Goal: Download file/media

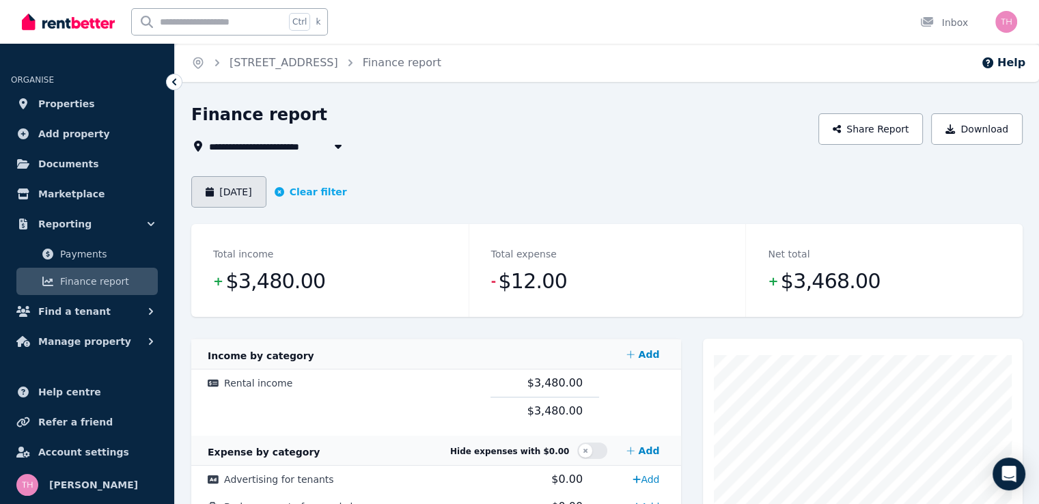
click at [233, 197] on button "[DATE]" at bounding box center [228, 191] width 75 height 31
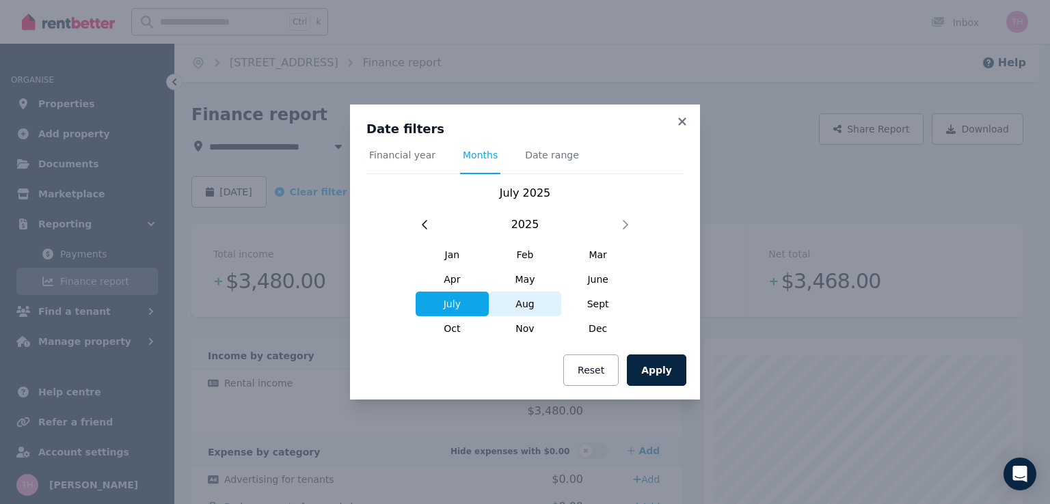
click at [525, 310] on span "Aug" at bounding box center [525, 304] width 73 height 25
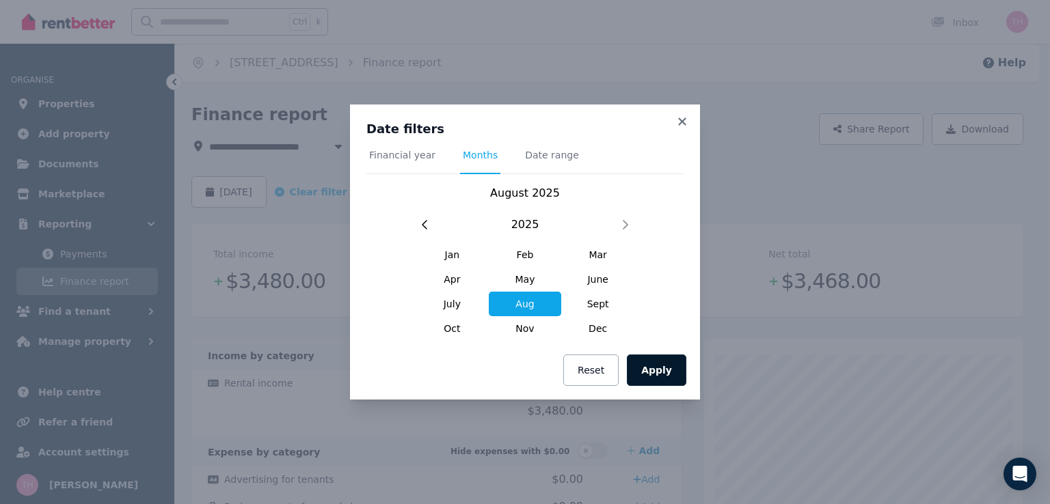
click at [655, 370] on button "Apply" at bounding box center [656, 370] width 59 height 31
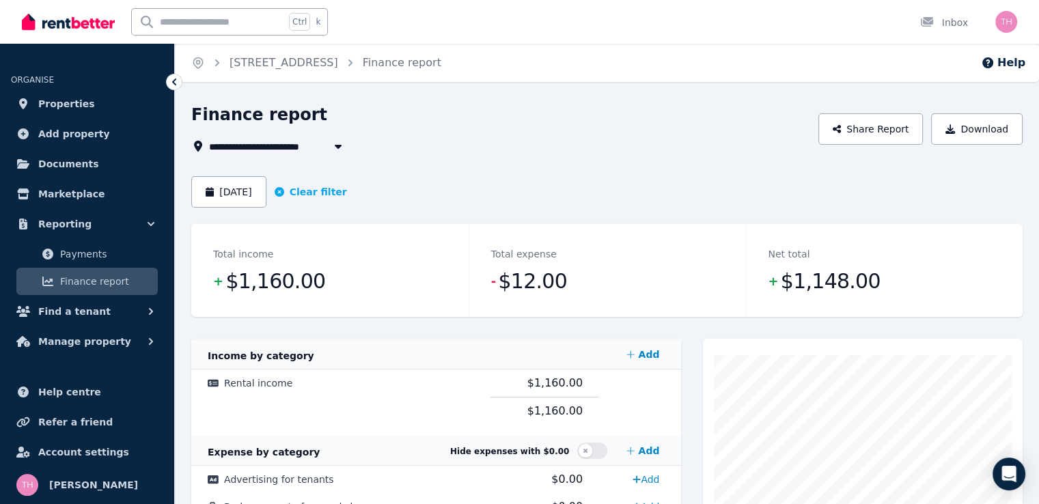
click at [322, 151] on span "[STREET_ADDRESS]" at bounding box center [269, 146] width 120 height 16
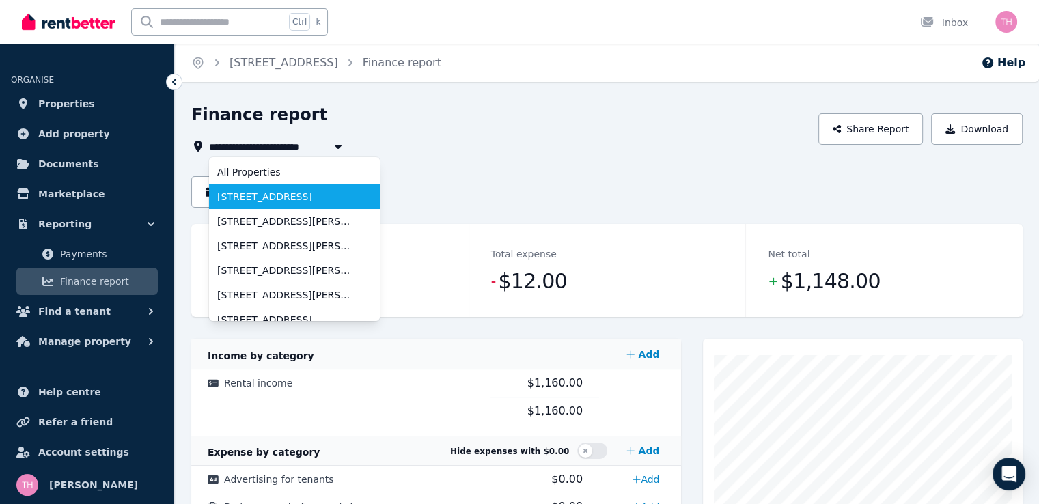
click at [277, 198] on span "[STREET_ADDRESS]" at bounding box center [286, 197] width 138 height 14
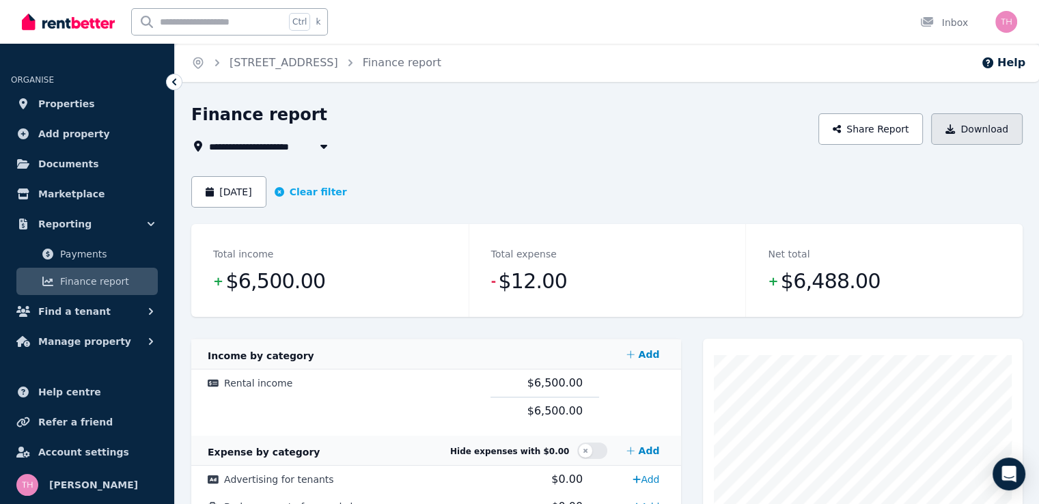
click at [973, 128] on button "Download" at bounding box center [977, 128] width 92 height 31
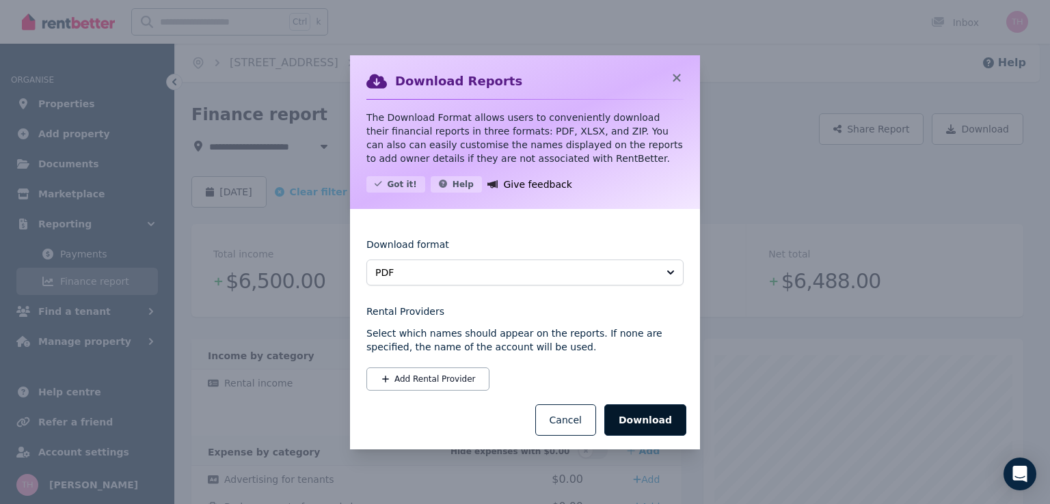
click at [653, 415] on button "Download" at bounding box center [645, 420] width 82 height 31
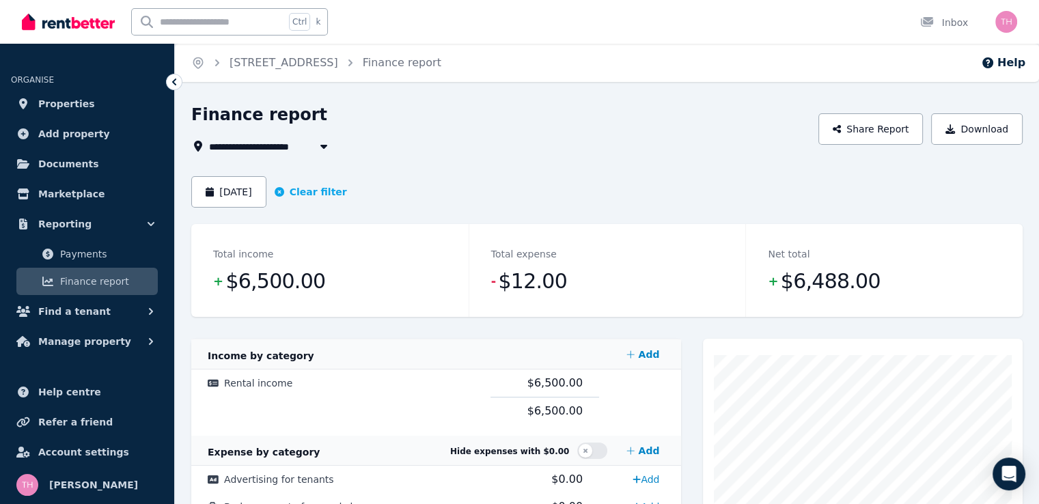
click at [325, 148] on icon "button" at bounding box center [324, 147] width 7 height 4
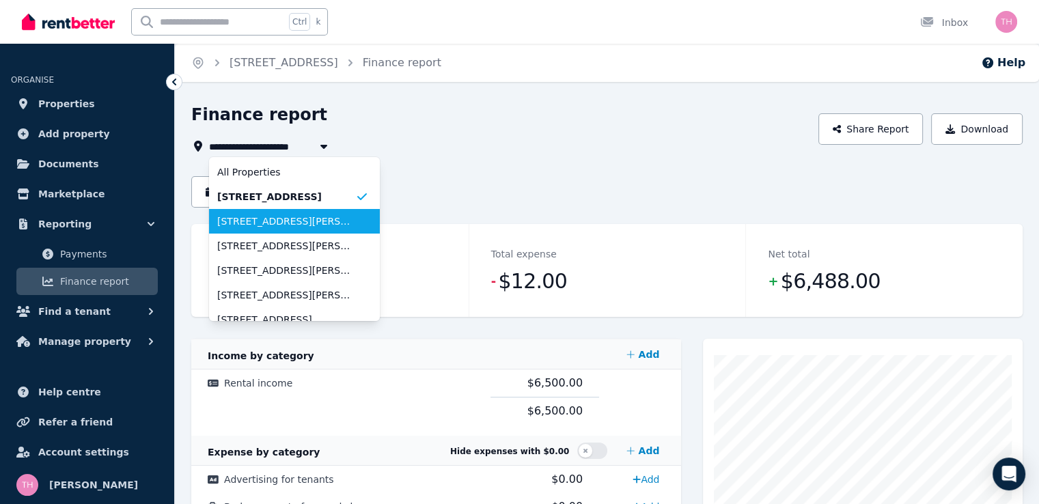
click at [289, 224] on span "[STREET_ADDRESS][PERSON_NAME]" at bounding box center [286, 222] width 138 height 14
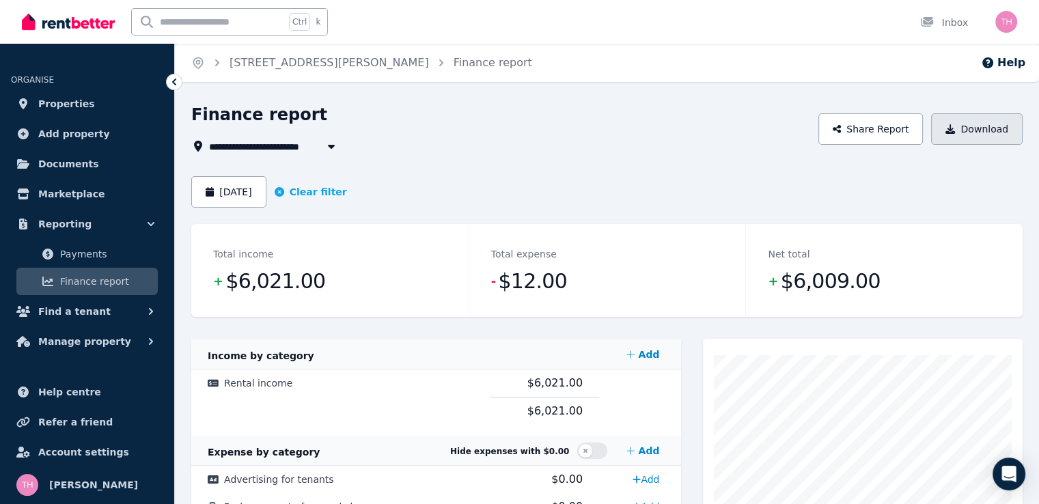
click at [992, 129] on button "Download" at bounding box center [977, 128] width 92 height 31
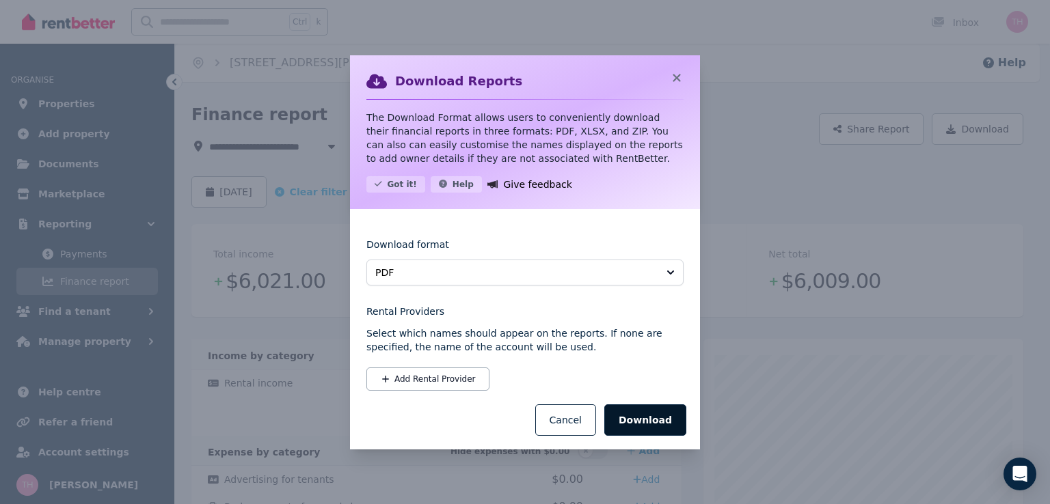
click at [654, 420] on button "Download" at bounding box center [645, 420] width 82 height 31
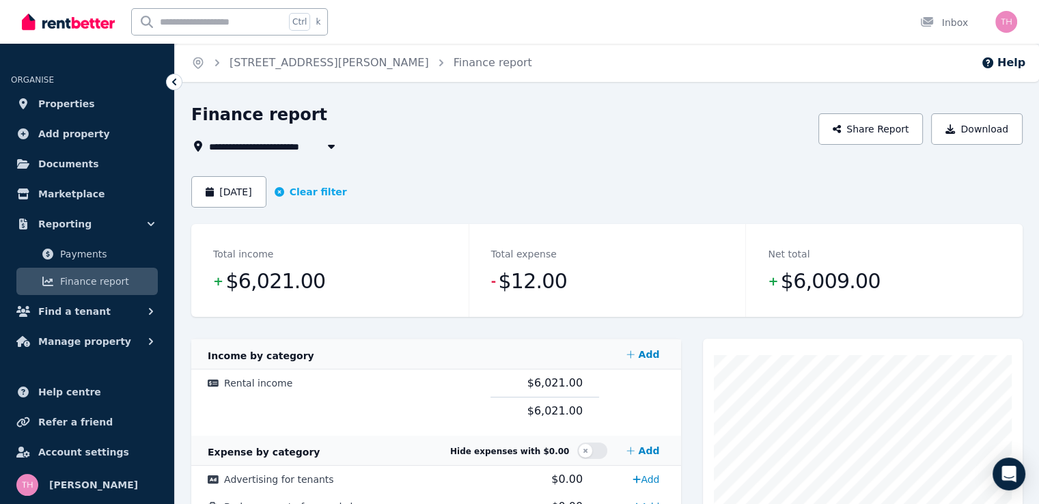
click at [333, 144] on icon "button" at bounding box center [332, 146] width 14 height 11
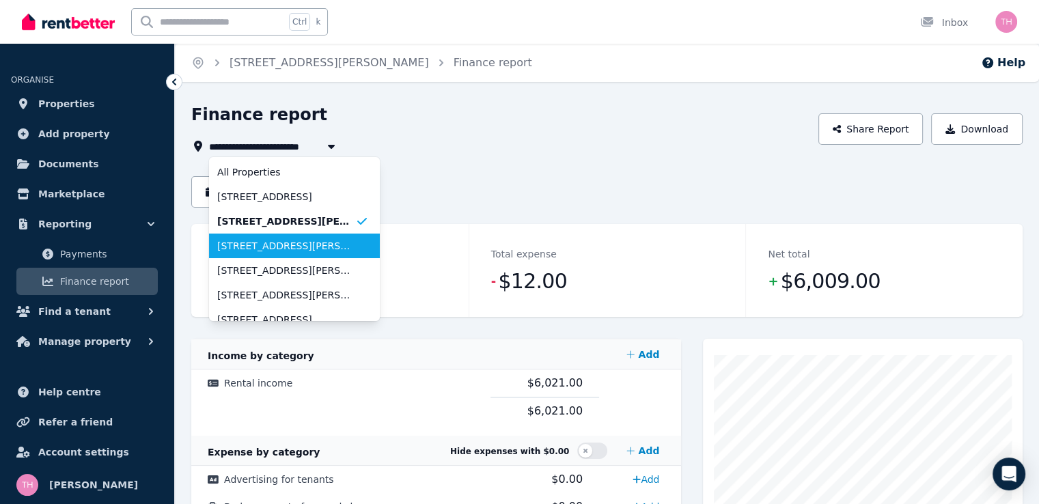
click at [295, 234] on li "[STREET_ADDRESS][PERSON_NAME]" at bounding box center [294, 246] width 171 height 25
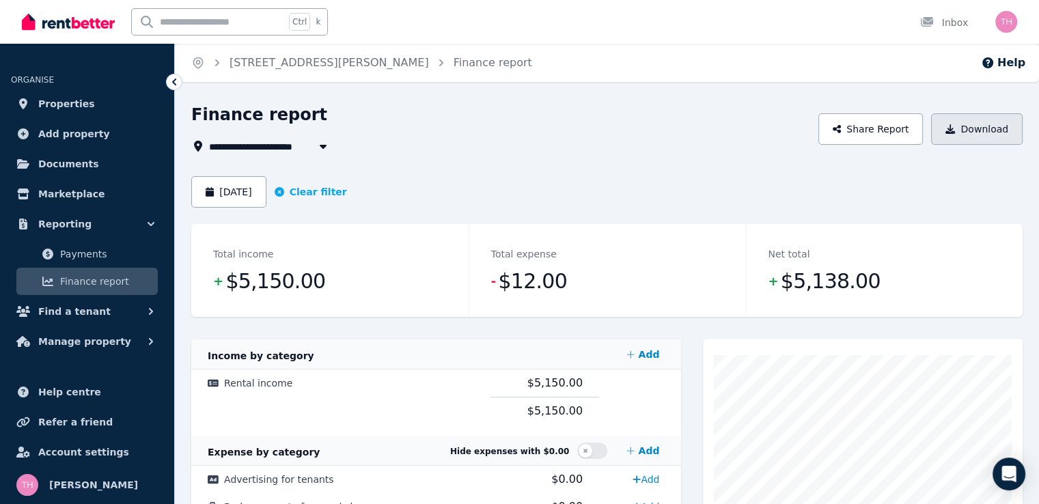
click at [996, 128] on button "Download" at bounding box center [977, 128] width 92 height 31
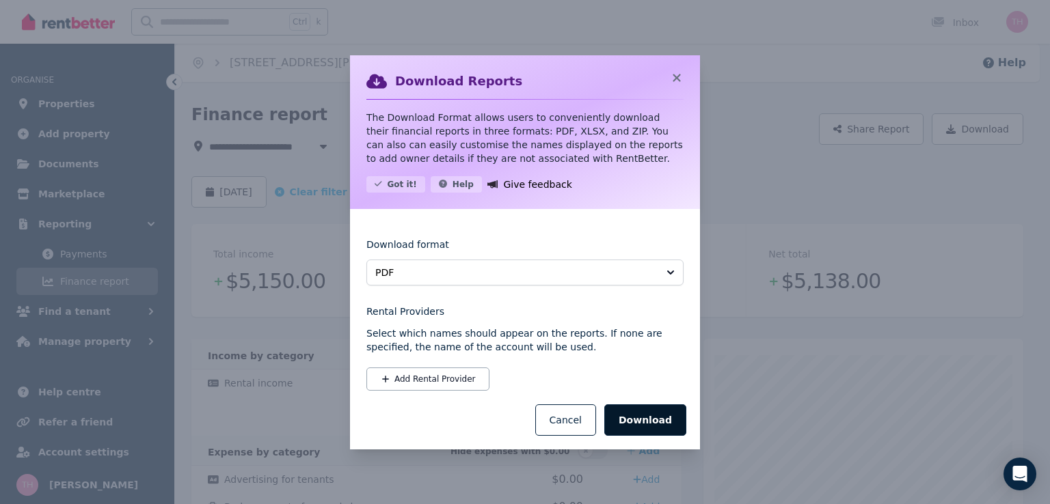
click at [652, 426] on button "Download" at bounding box center [645, 420] width 82 height 31
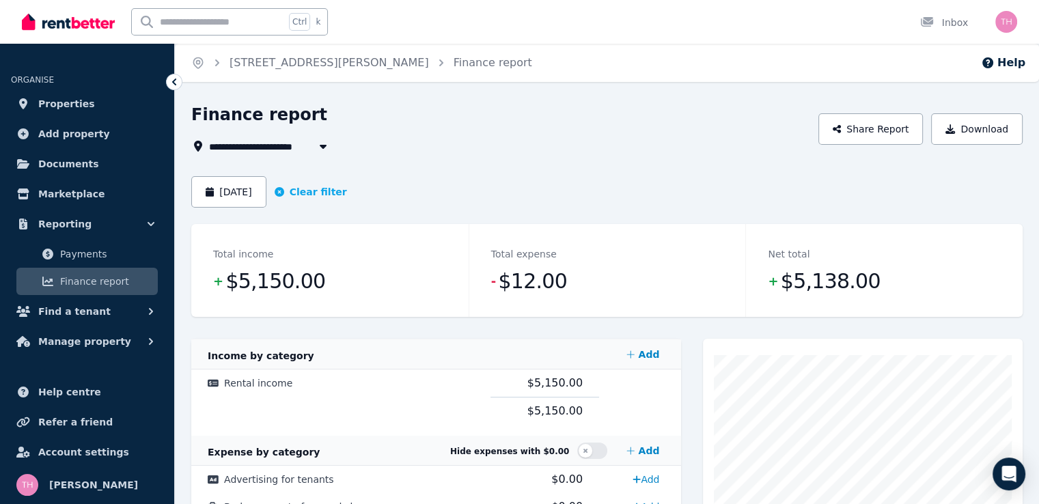
click at [320, 147] on icon "button" at bounding box center [323, 146] width 14 height 11
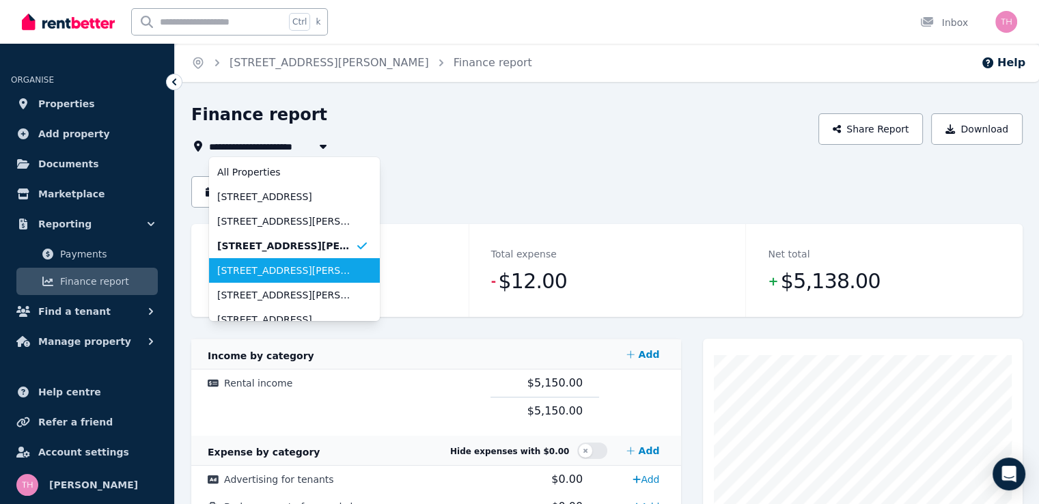
click at [287, 267] on span "[STREET_ADDRESS][PERSON_NAME]" at bounding box center [286, 271] width 138 height 14
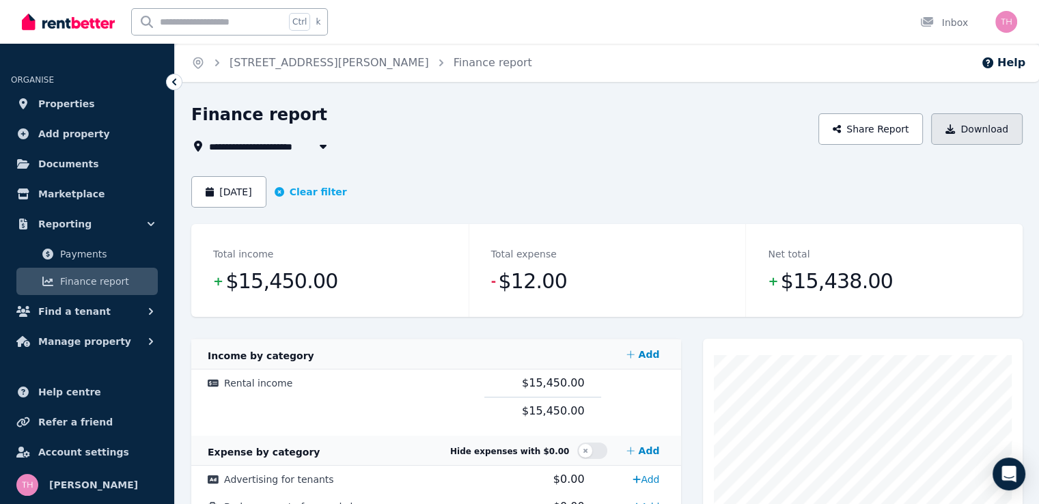
click at [995, 128] on button "Download" at bounding box center [977, 128] width 92 height 31
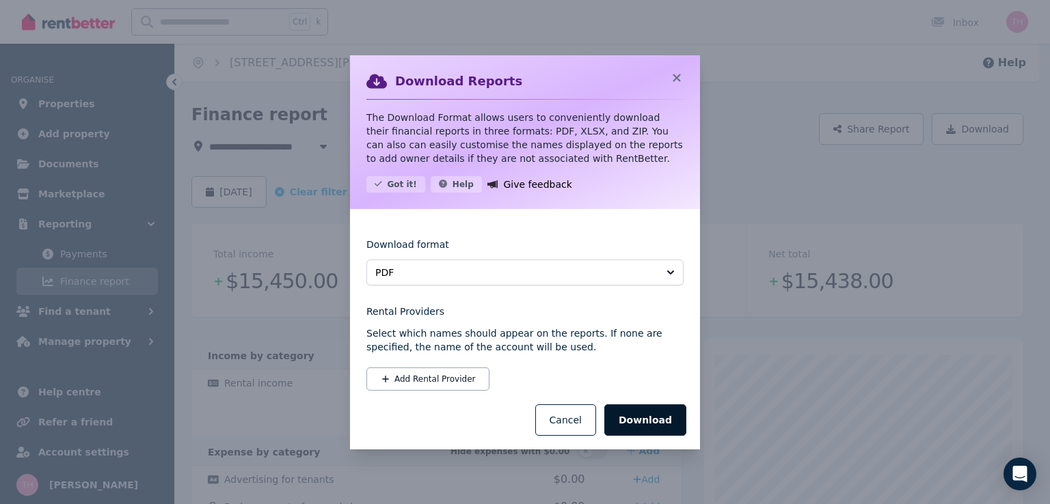
click at [641, 415] on button "Download" at bounding box center [645, 420] width 82 height 31
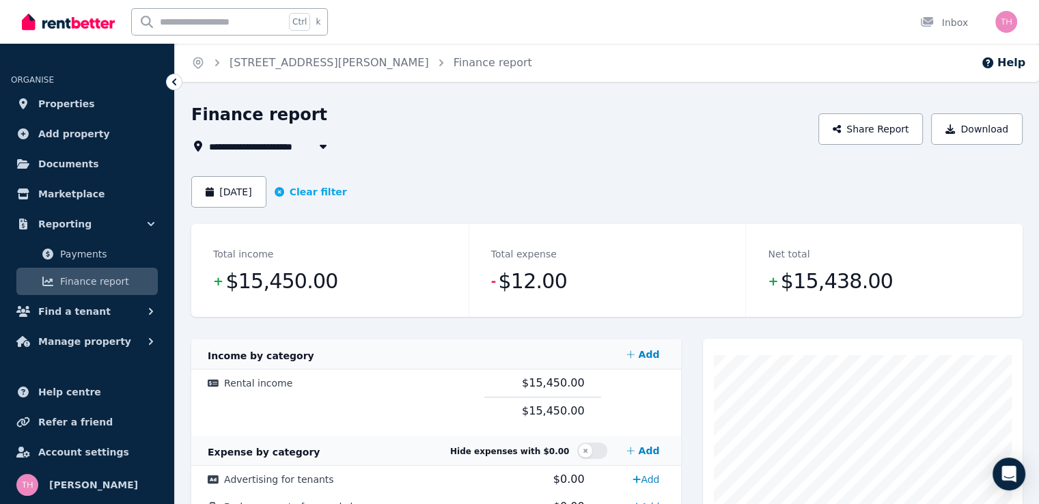
click at [323, 148] on icon "button" at bounding box center [323, 147] width 7 height 4
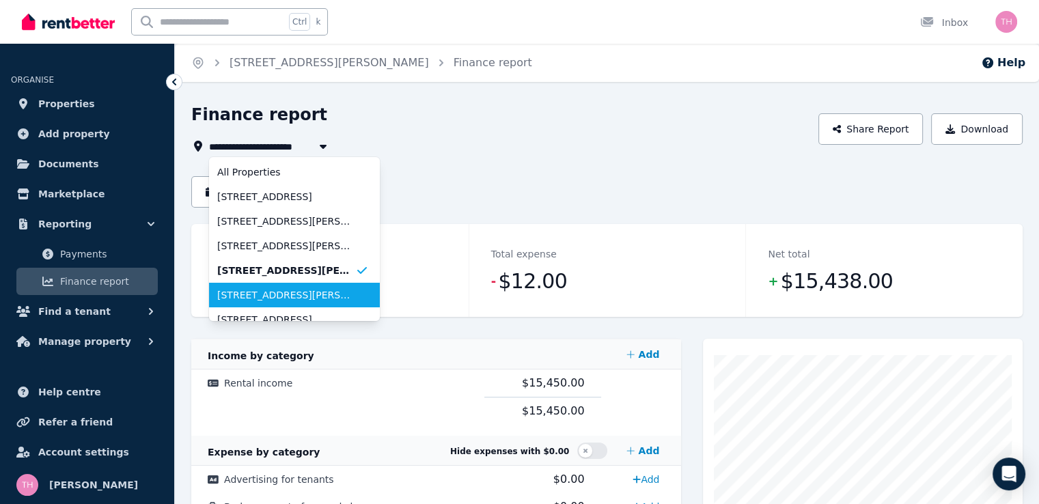
click at [314, 290] on span "[STREET_ADDRESS][PERSON_NAME]" at bounding box center [286, 295] width 138 height 14
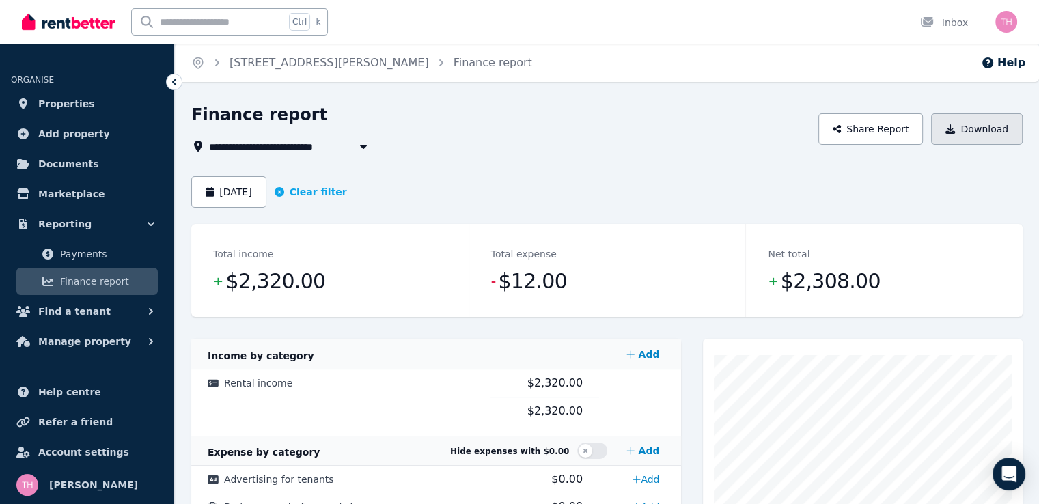
click at [996, 131] on button "Download" at bounding box center [977, 128] width 92 height 31
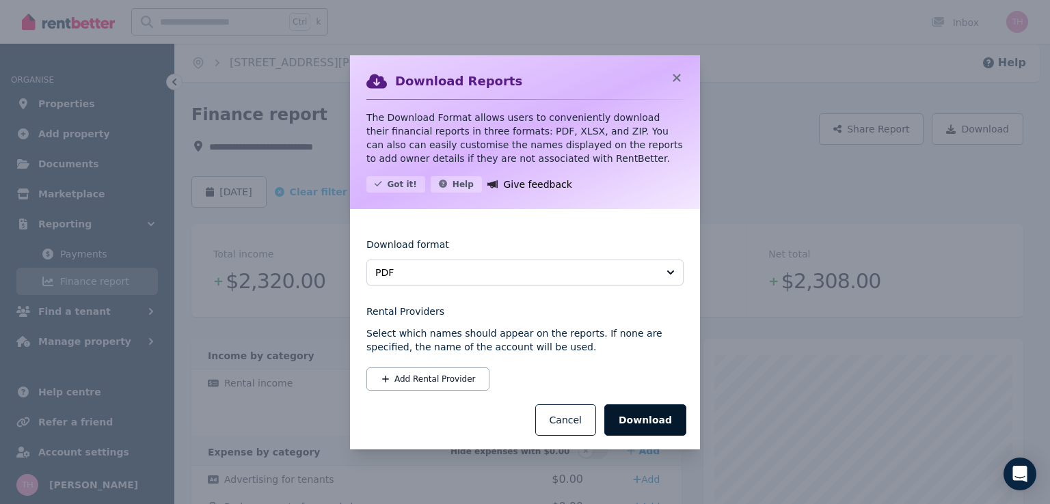
click at [643, 426] on button "Download" at bounding box center [645, 420] width 82 height 31
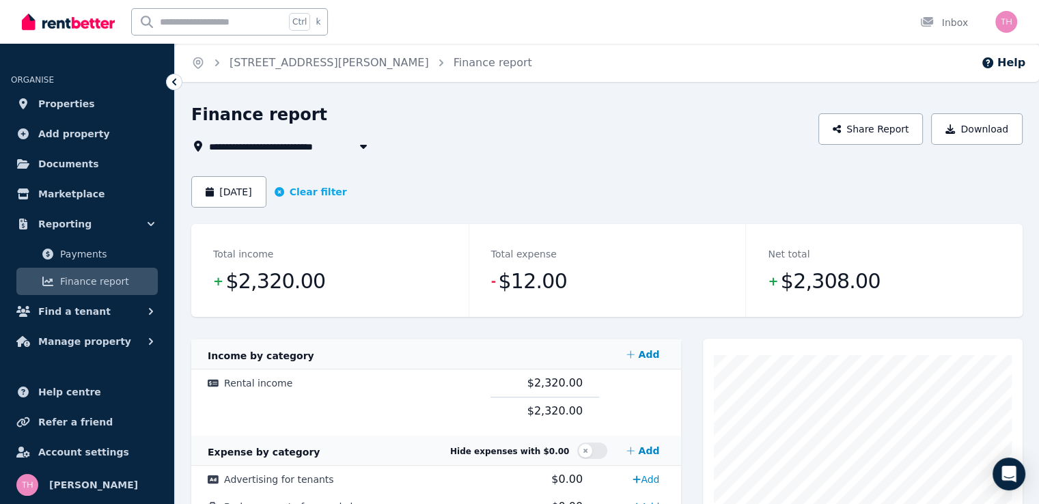
click at [364, 147] on icon "button" at bounding box center [363, 147] width 7 height 4
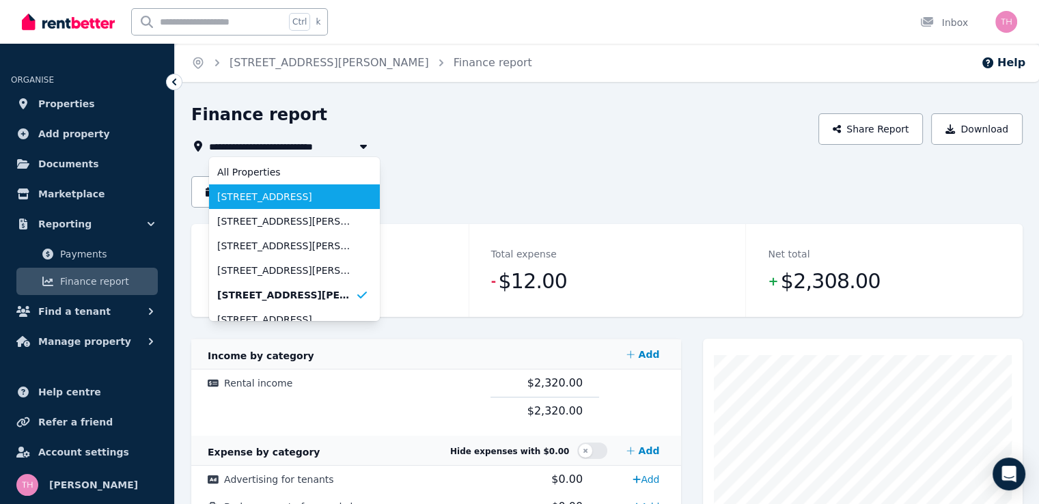
scroll to position [68, 0]
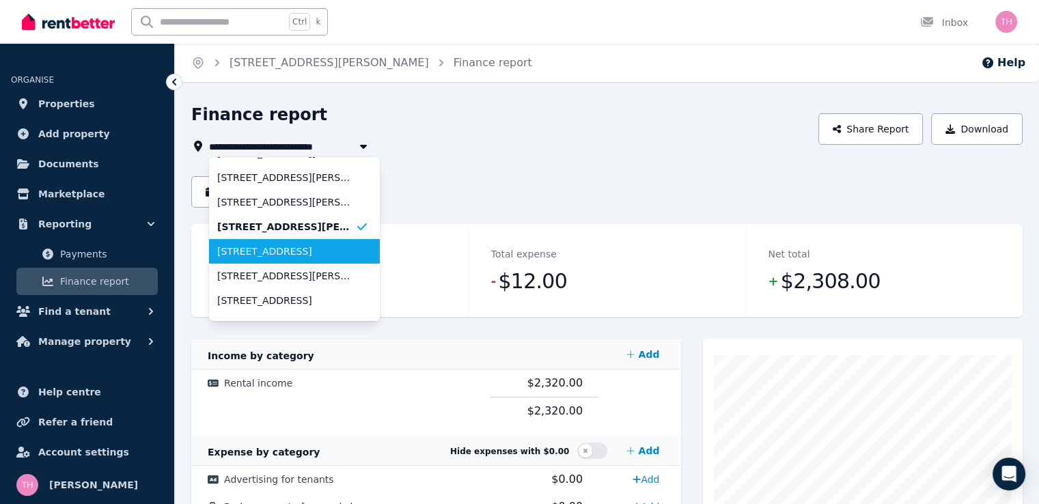
click at [291, 247] on span "[STREET_ADDRESS]" at bounding box center [286, 252] width 138 height 14
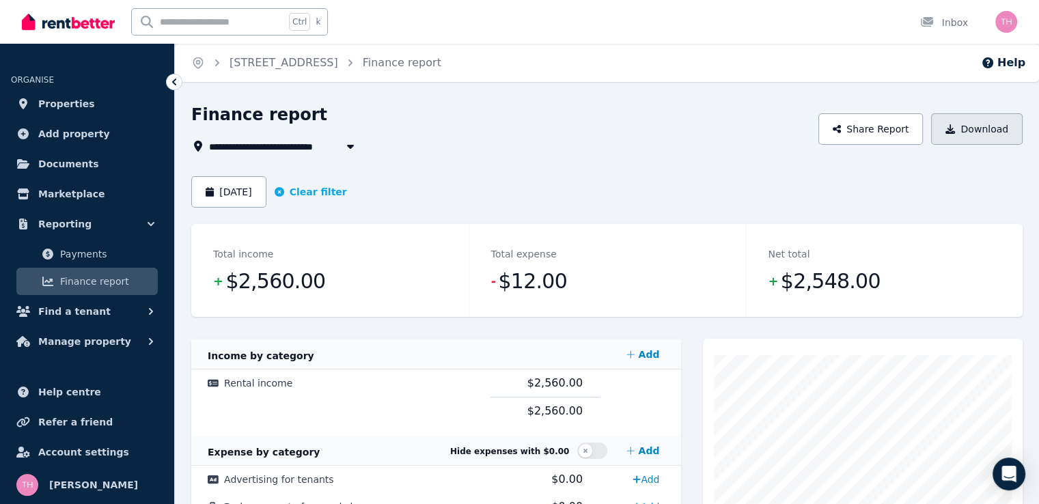
click at [987, 124] on button "Download" at bounding box center [977, 128] width 92 height 31
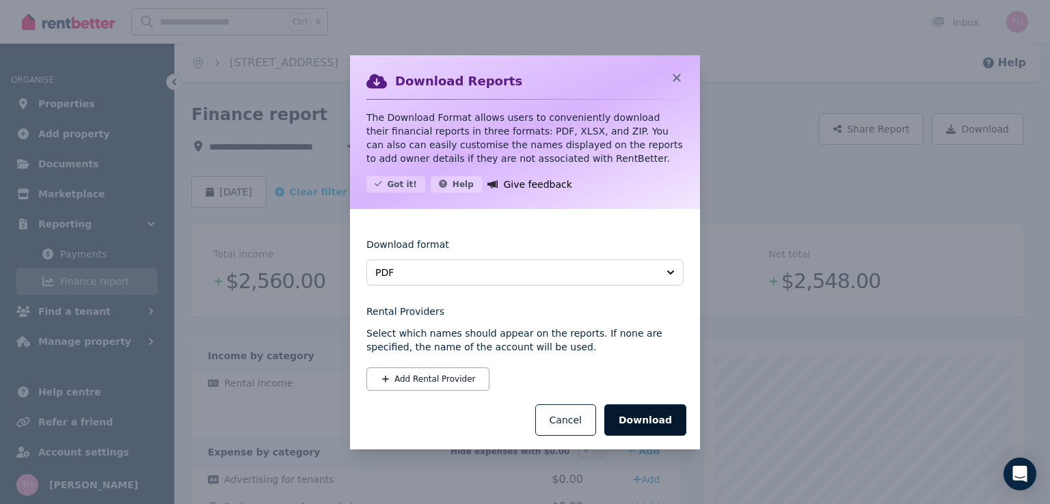
click at [662, 422] on button "Download" at bounding box center [645, 420] width 82 height 31
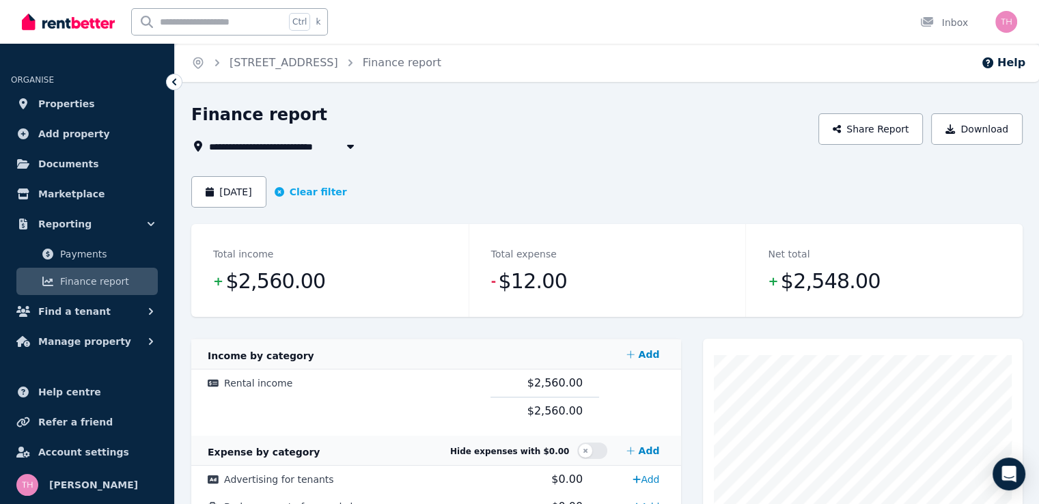
click at [355, 150] on icon "button" at bounding box center [351, 146] width 14 height 11
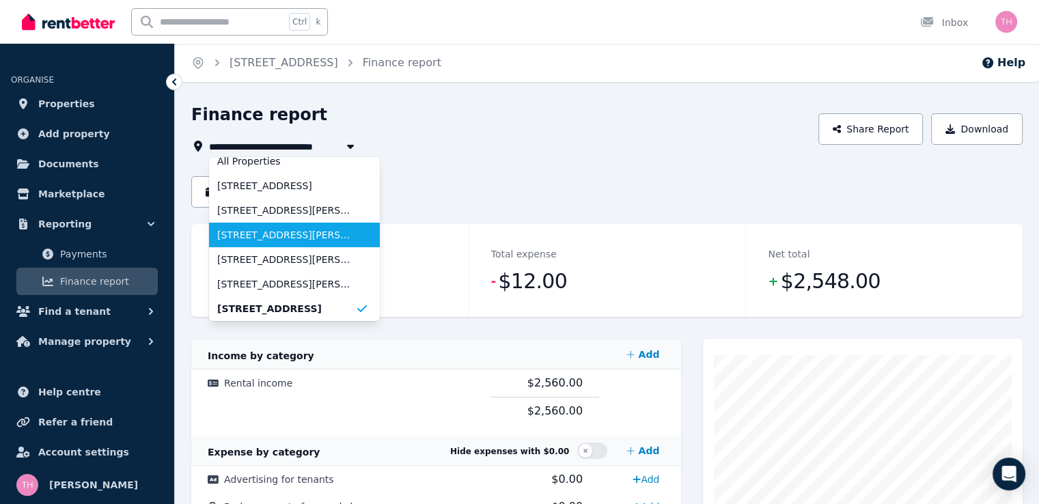
scroll to position [79, 0]
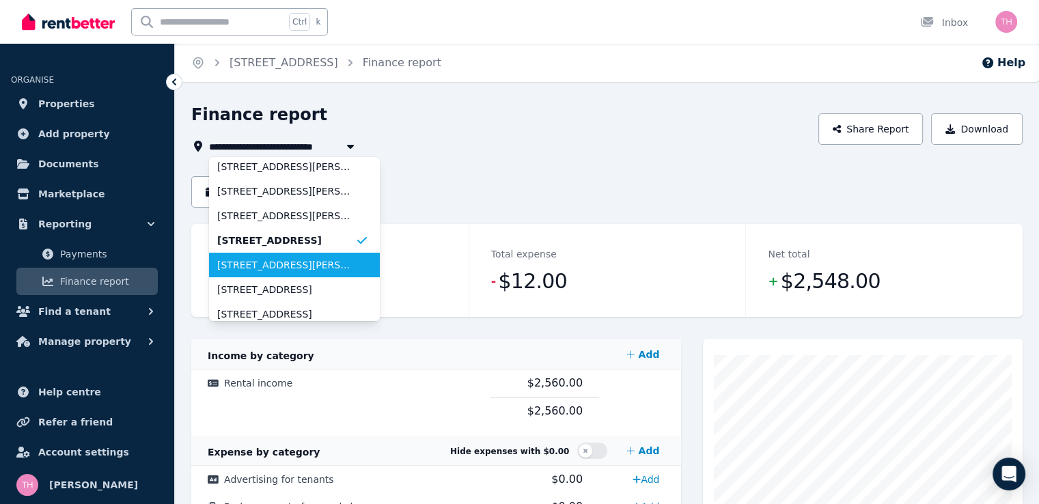
drag, startPoint x: 323, startPoint y: 267, endPoint x: 453, endPoint y: 197, distance: 147.4
click at [323, 267] on span "[STREET_ADDRESS][PERSON_NAME][PERSON_NAME]" at bounding box center [286, 265] width 138 height 14
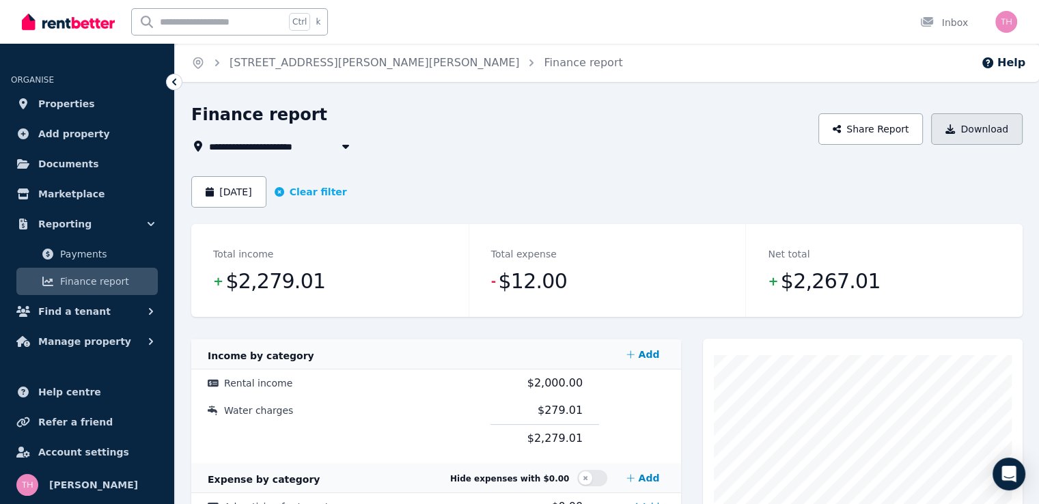
click at [968, 132] on button "Download" at bounding box center [977, 128] width 92 height 31
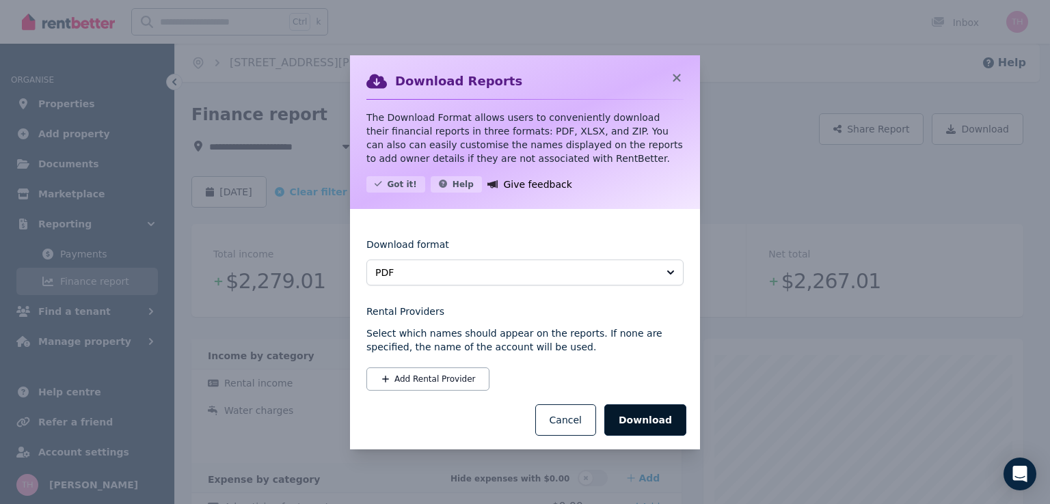
click at [656, 418] on button "Download" at bounding box center [645, 420] width 82 height 31
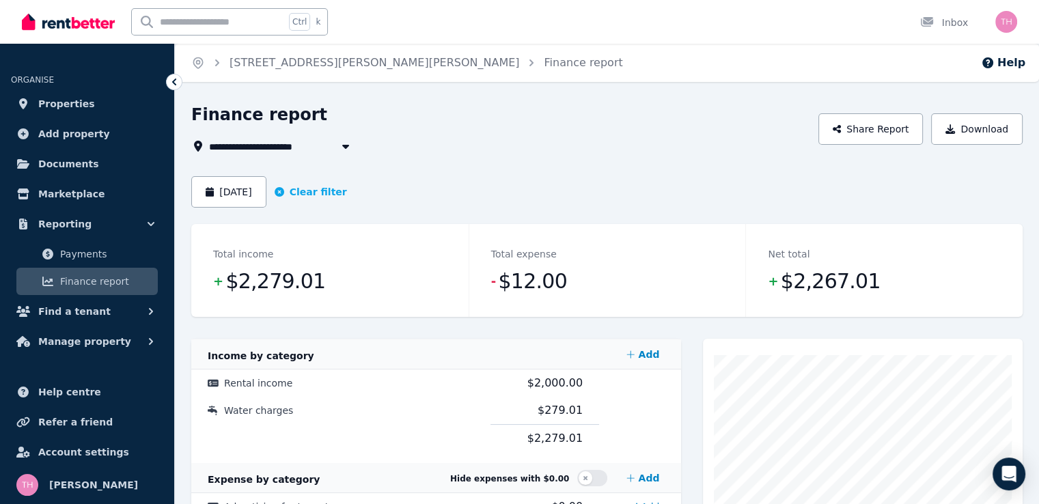
click at [344, 147] on icon "button" at bounding box center [345, 147] width 7 height 4
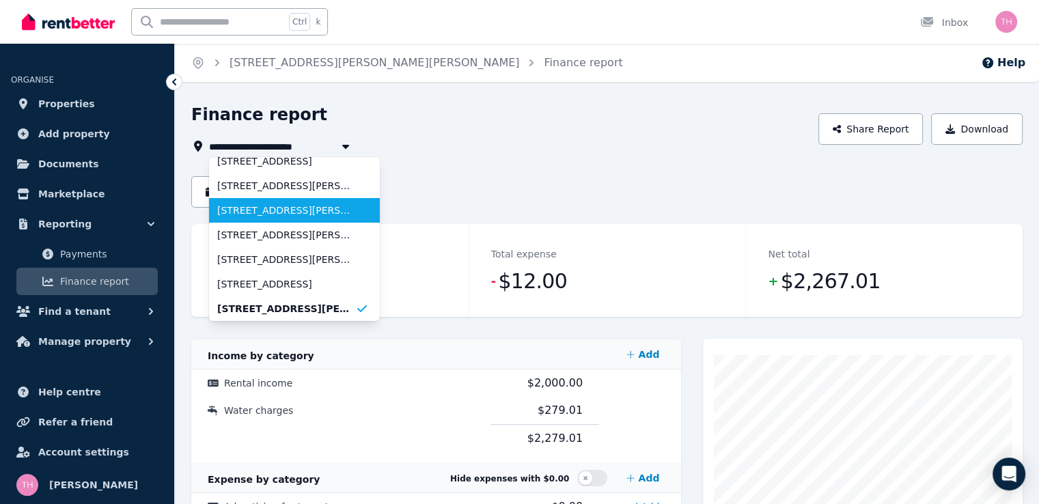
scroll to position [104, 0]
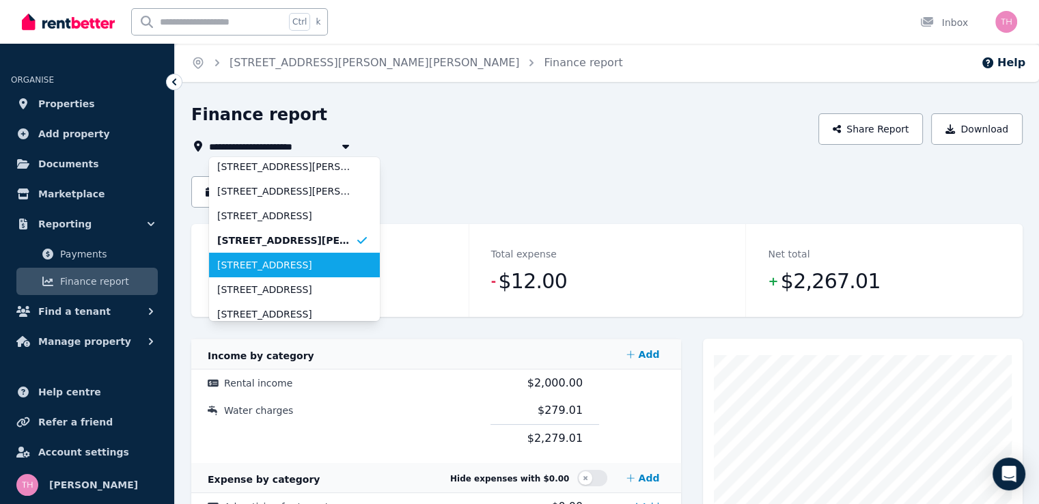
click at [312, 273] on li "[STREET_ADDRESS]" at bounding box center [294, 265] width 171 height 25
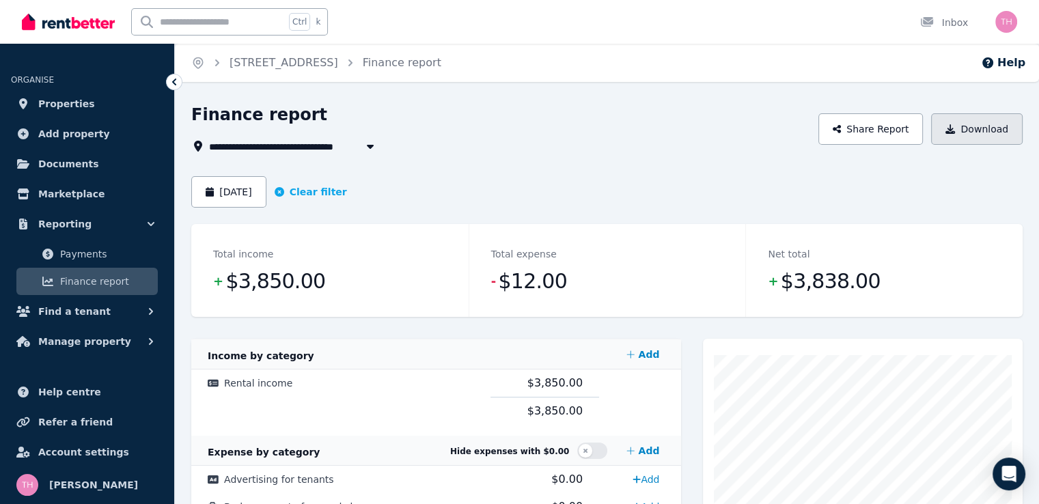
click at [1006, 131] on button "Download" at bounding box center [977, 128] width 92 height 31
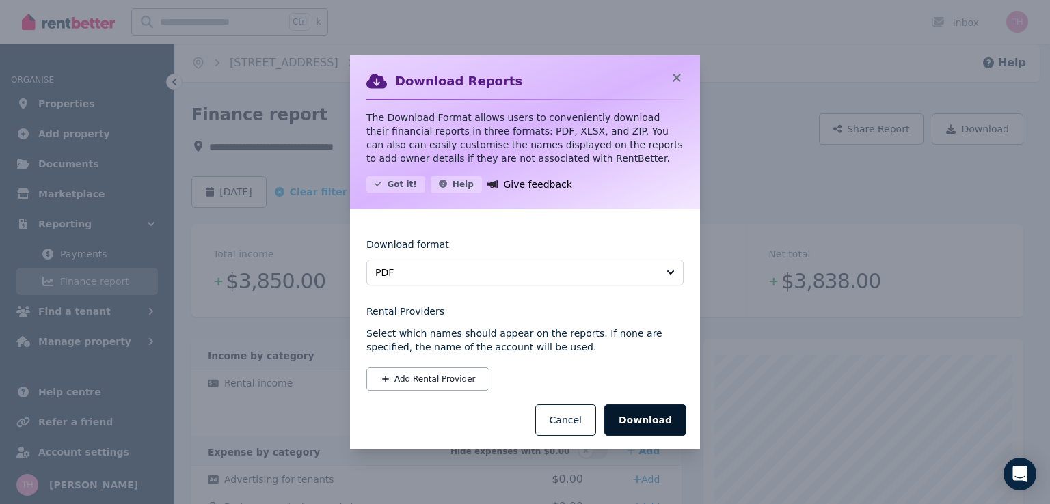
click at [681, 423] on button "Download" at bounding box center [645, 420] width 82 height 31
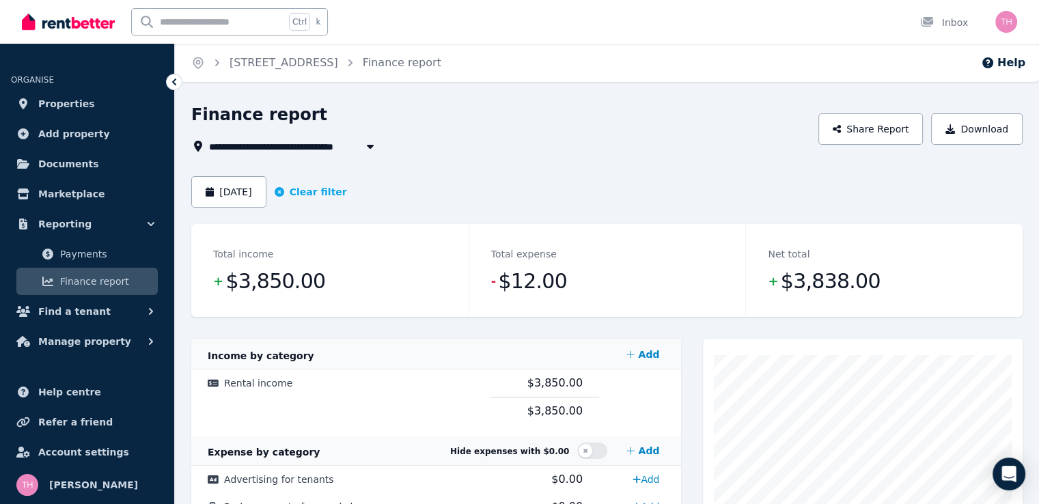
click at [358, 144] on button "button" at bounding box center [370, 146] width 25 height 16
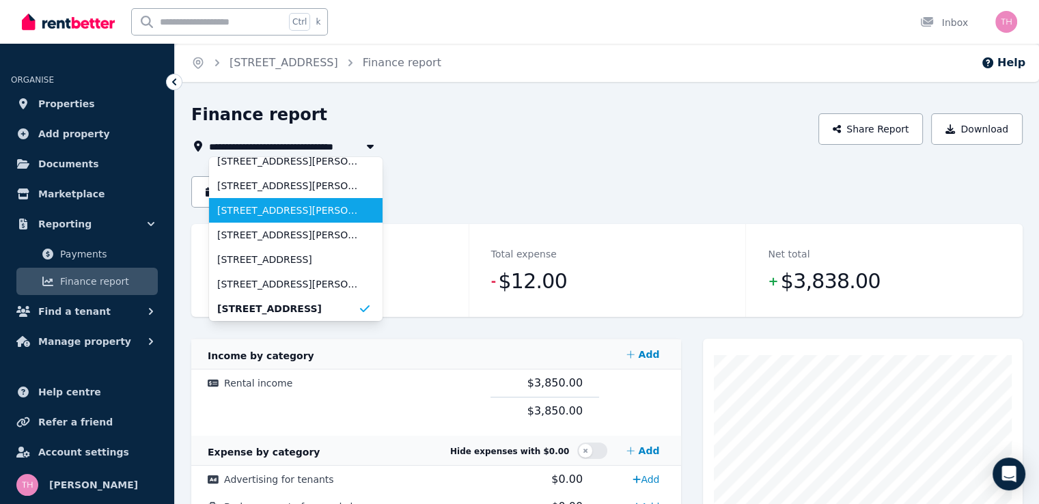
scroll to position [128, 0]
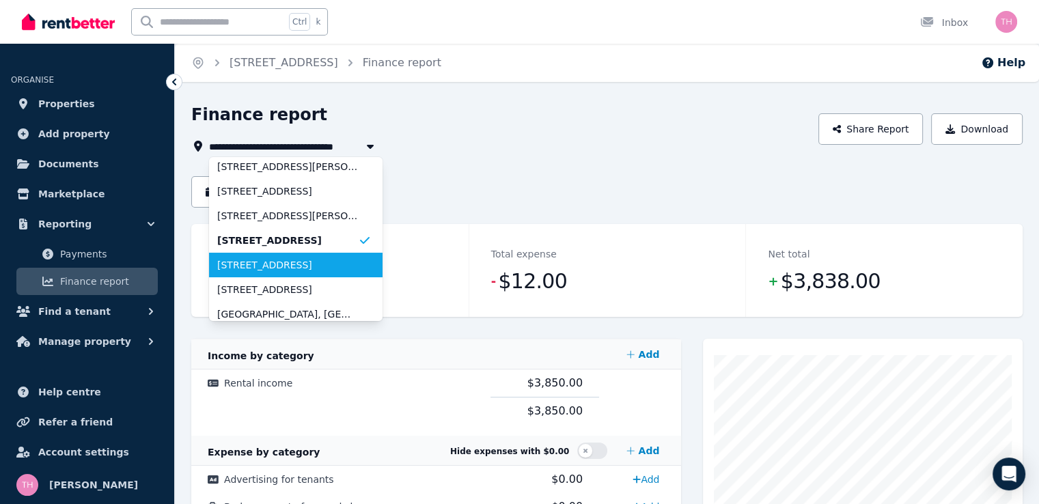
click at [312, 267] on span "[STREET_ADDRESS]" at bounding box center [287, 265] width 141 height 14
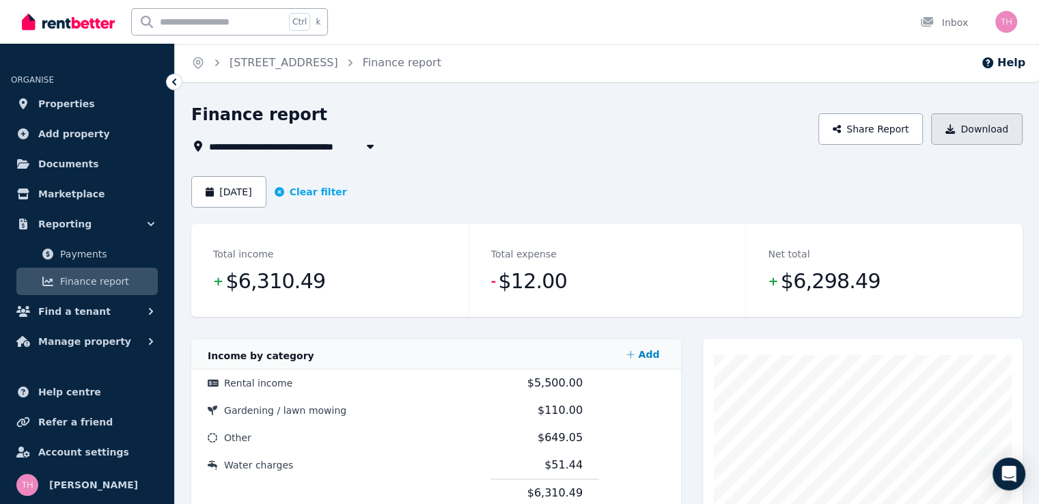
click at [987, 133] on button "Download" at bounding box center [977, 128] width 92 height 31
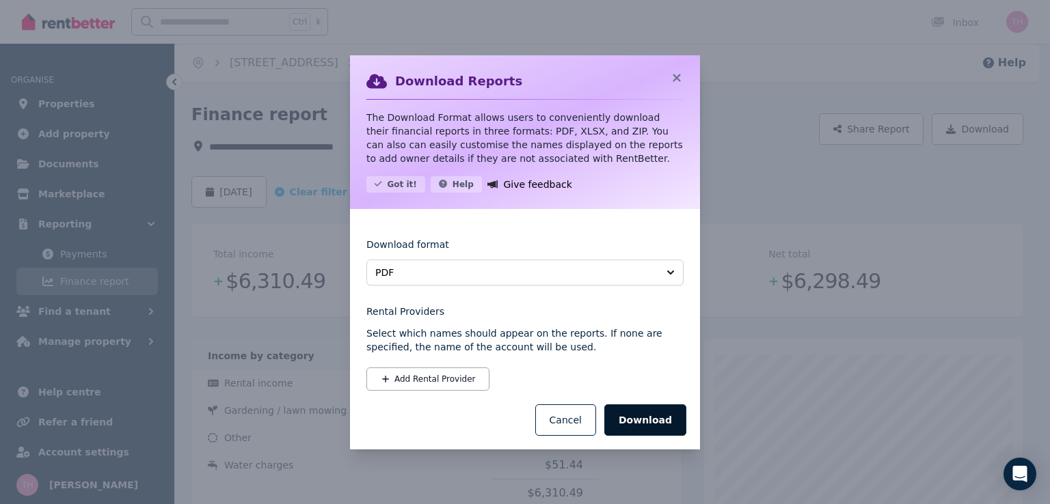
click at [645, 419] on button "Download" at bounding box center [645, 420] width 82 height 31
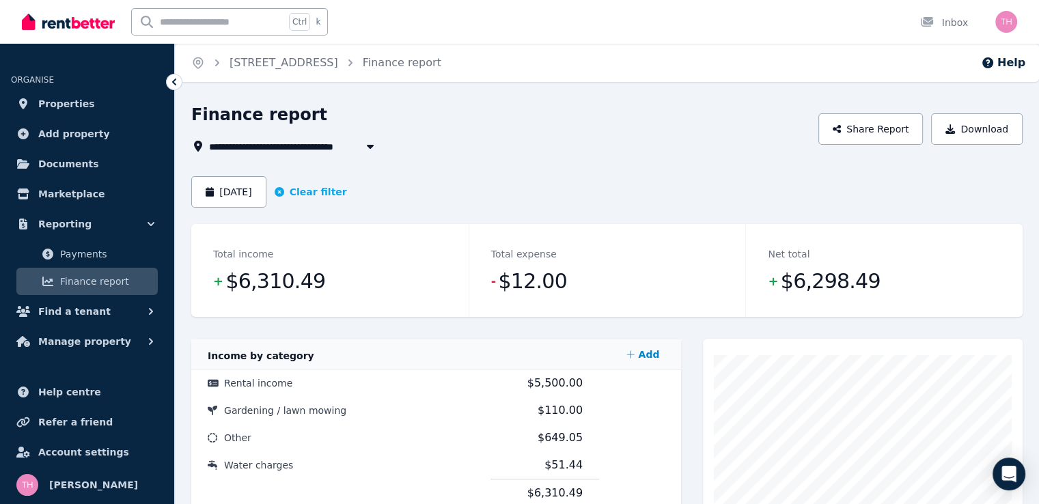
click at [380, 147] on button "button" at bounding box center [370, 146] width 25 height 16
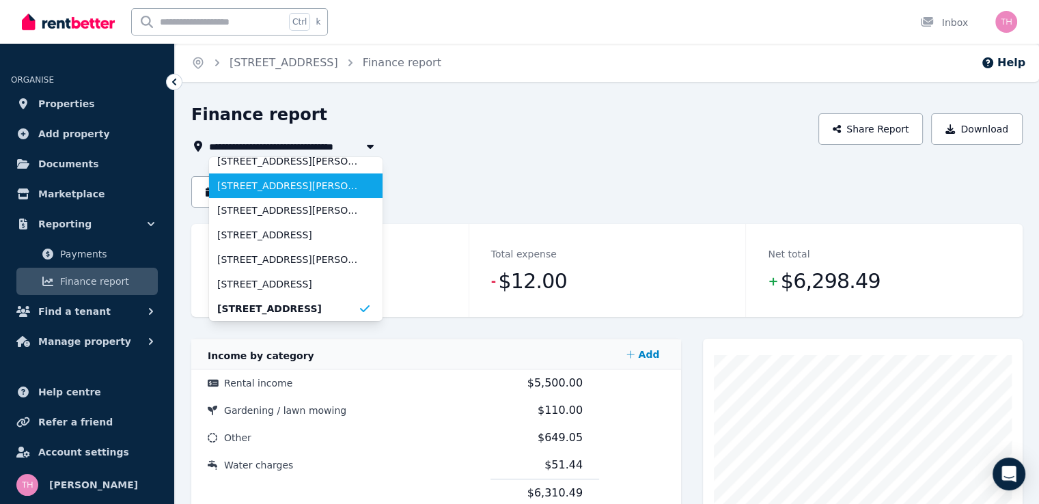
scroll to position [153, 0]
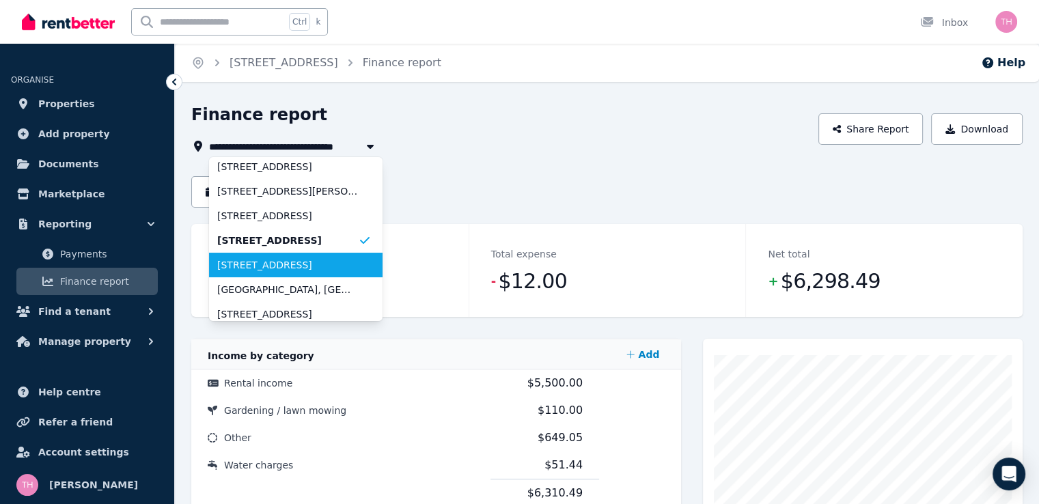
click at [294, 263] on span "[STREET_ADDRESS]" at bounding box center [287, 265] width 141 height 14
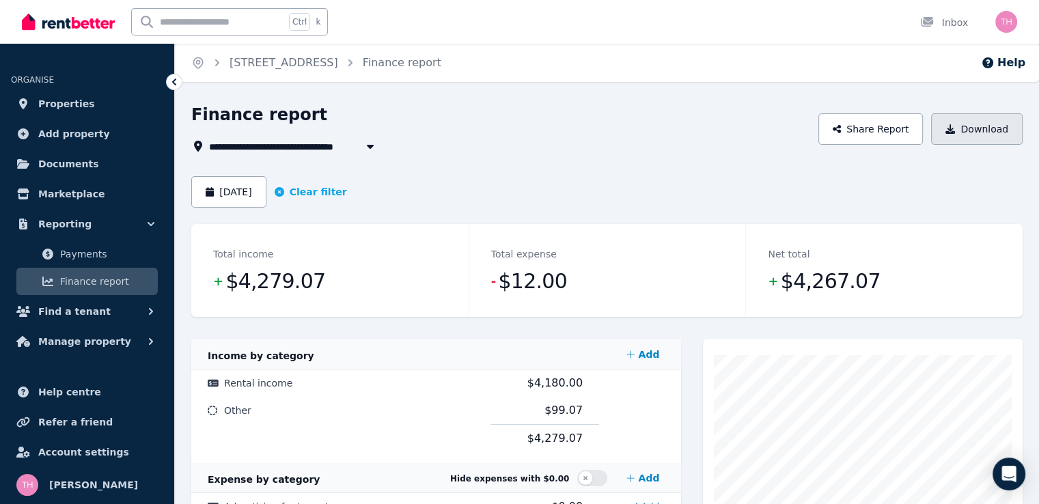
click at [994, 126] on button "Download" at bounding box center [977, 128] width 92 height 31
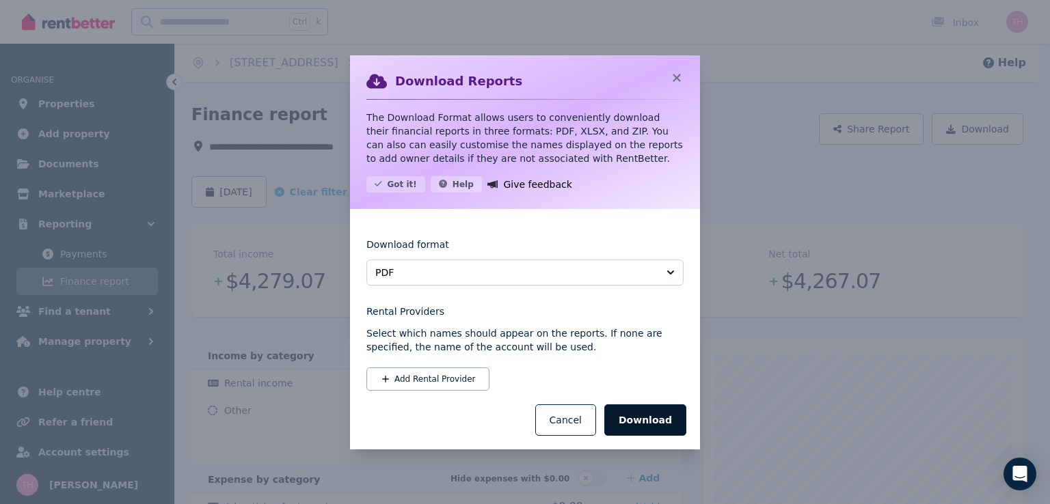
click at [651, 416] on button "Download" at bounding box center [645, 420] width 82 height 31
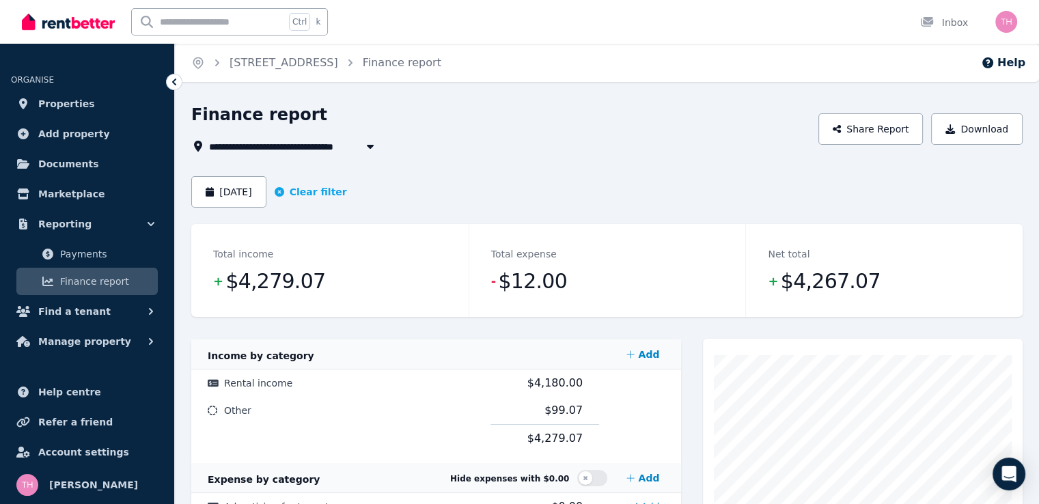
click at [374, 150] on icon "button" at bounding box center [371, 146] width 14 height 11
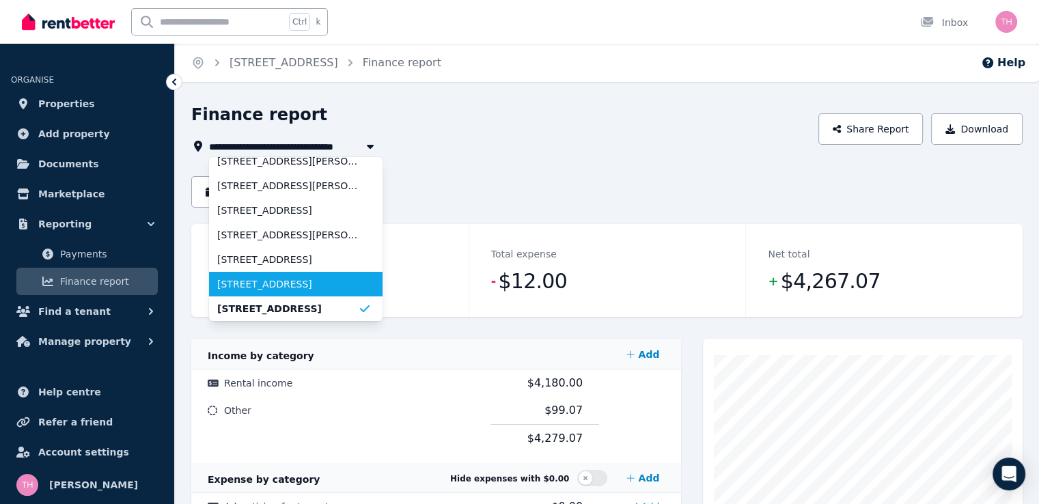
scroll to position [178, 0]
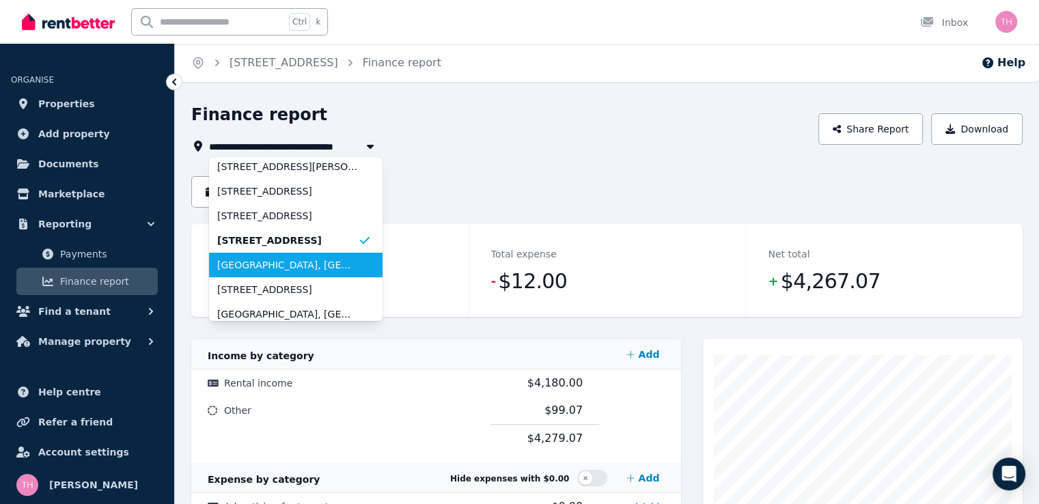
click at [312, 260] on span "[GEOGRAPHIC_DATA], [GEOGRAPHIC_DATA]" at bounding box center [287, 265] width 141 height 14
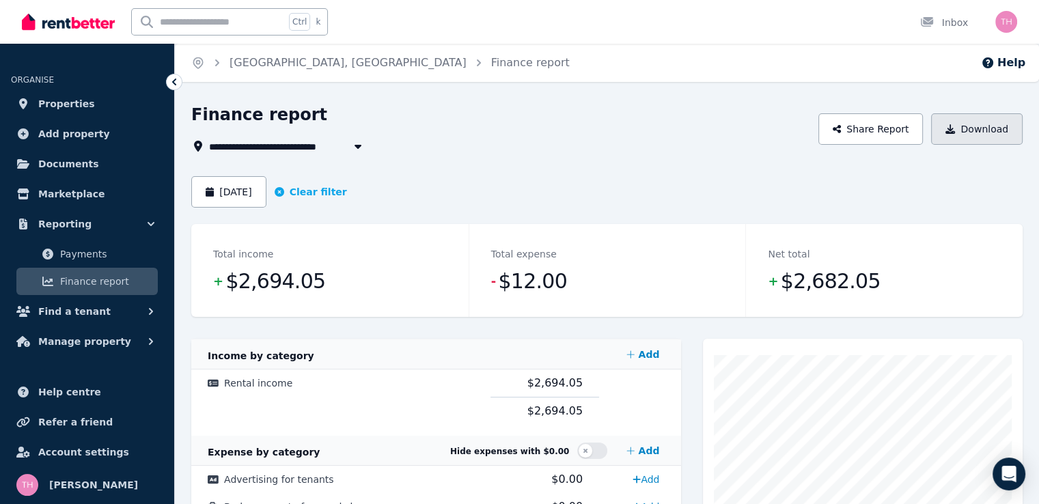
click at [992, 129] on button "Download" at bounding box center [977, 128] width 92 height 31
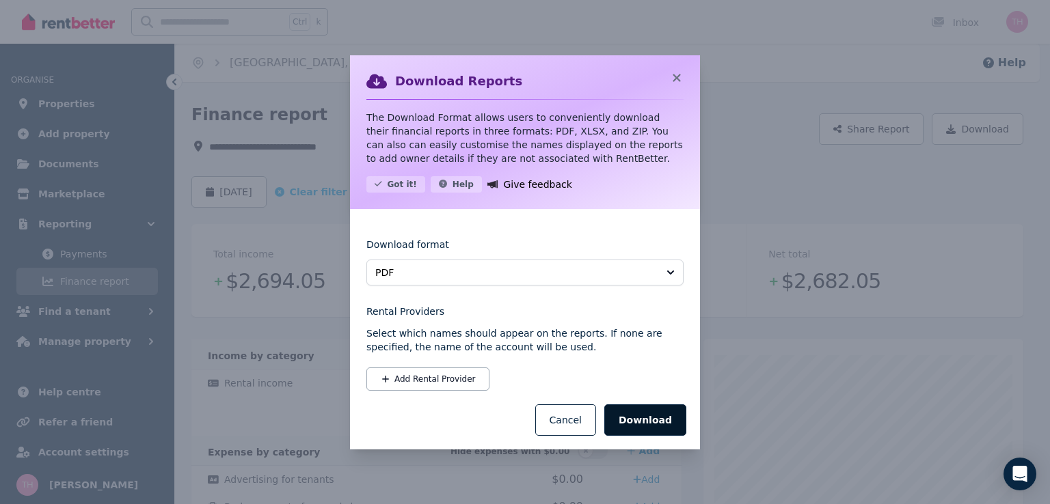
click at [652, 426] on button "Download" at bounding box center [645, 420] width 82 height 31
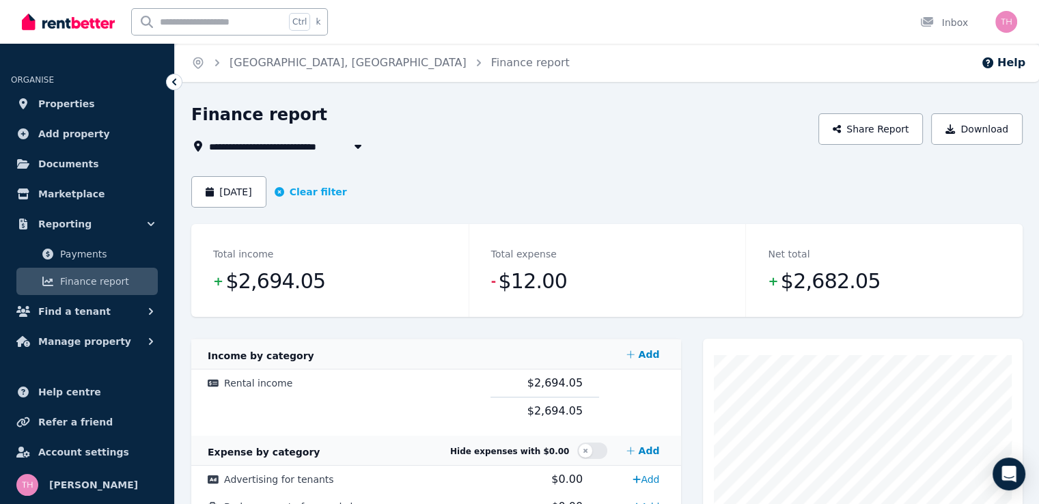
click at [355, 147] on icon "button" at bounding box center [358, 146] width 14 height 11
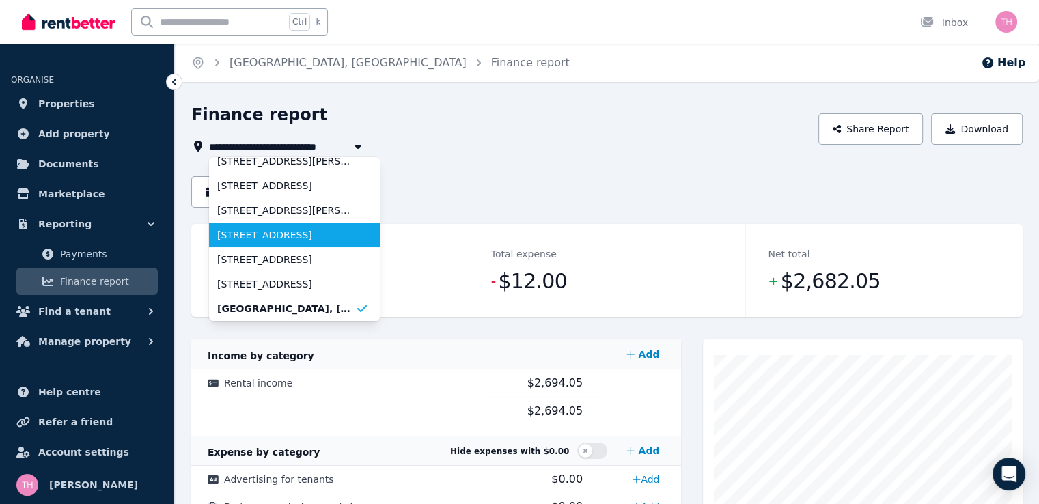
scroll to position [202, 0]
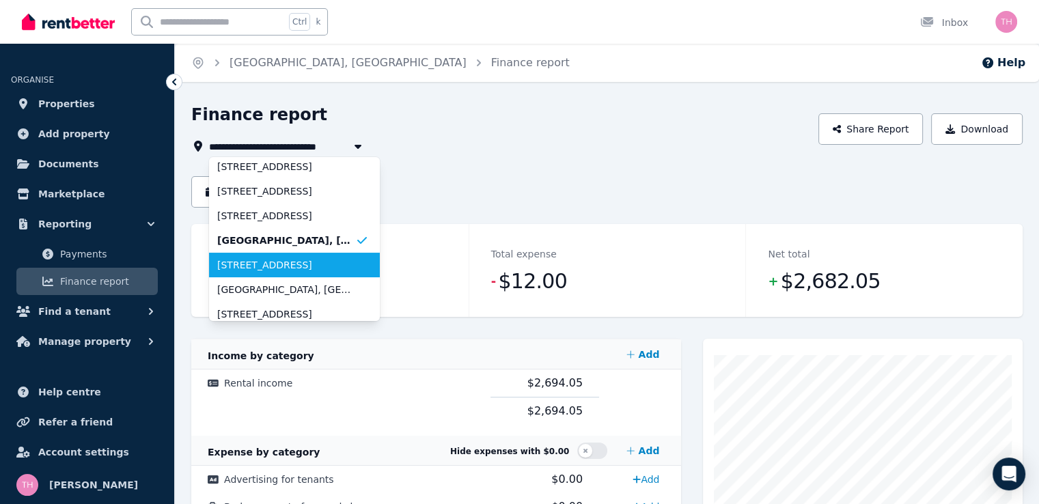
click at [317, 269] on span "[STREET_ADDRESS]" at bounding box center [286, 265] width 138 height 14
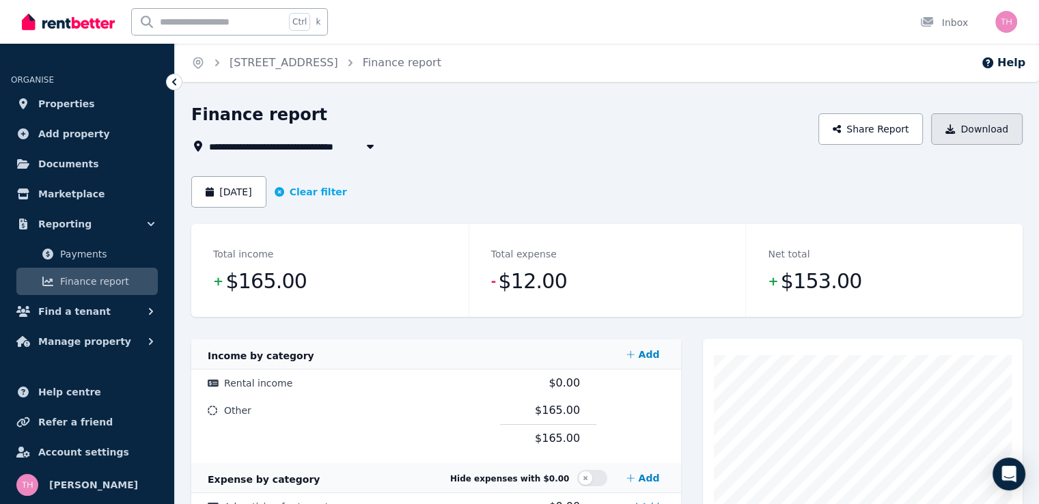
click at [967, 128] on button "Download" at bounding box center [977, 128] width 92 height 31
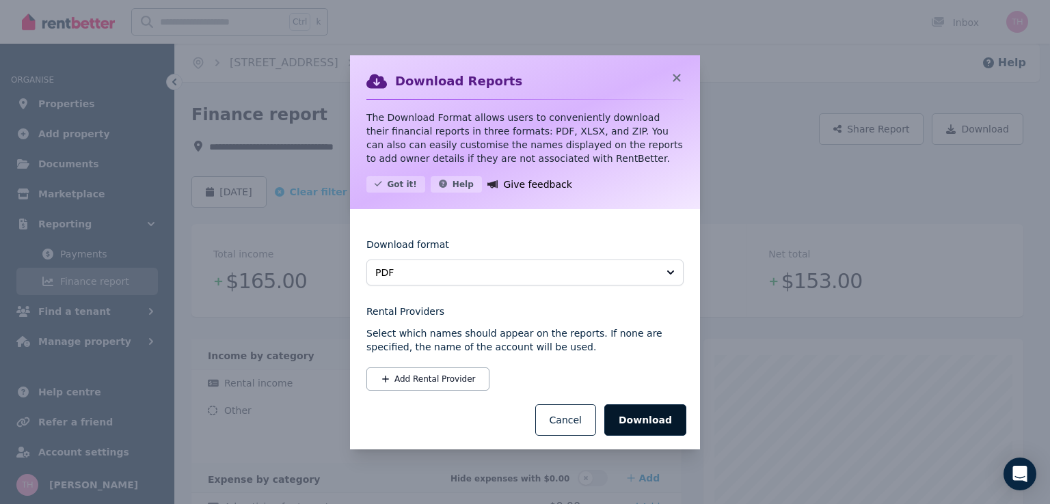
click at [641, 419] on button "Download" at bounding box center [645, 420] width 82 height 31
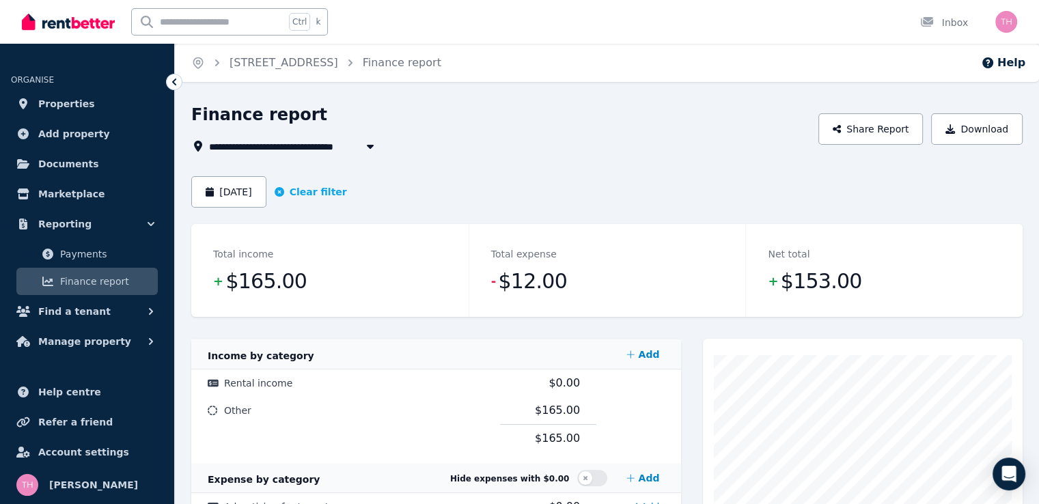
click at [368, 144] on icon "button" at bounding box center [371, 146] width 14 height 11
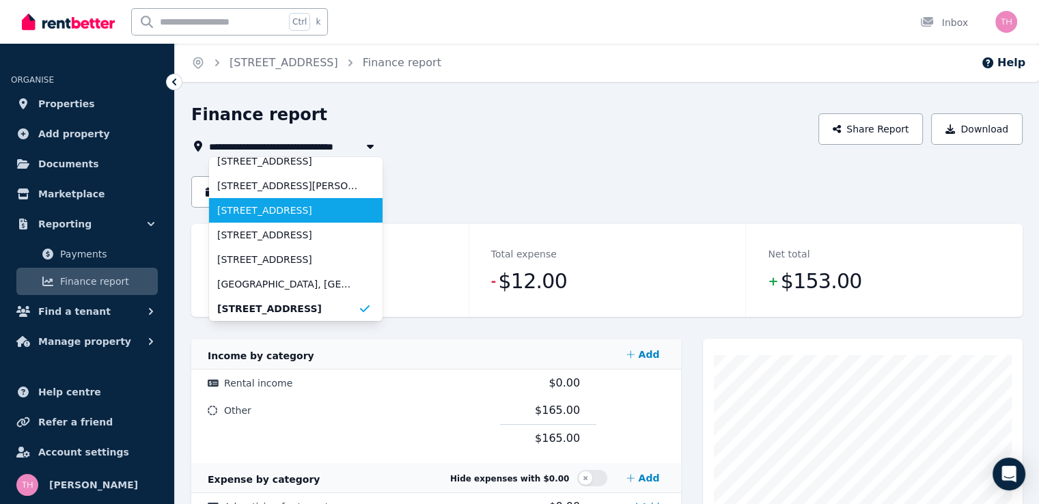
scroll to position [227, 0]
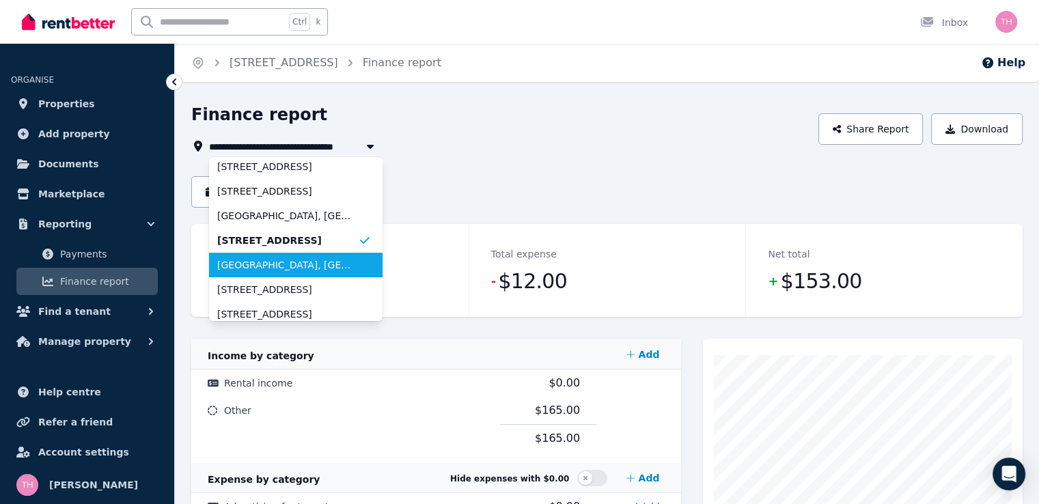
click at [330, 264] on span "[GEOGRAPHIC_DATA], [GEOGRAPHIC_DATA]" at bounding box center [287, 265] width 141 height 14
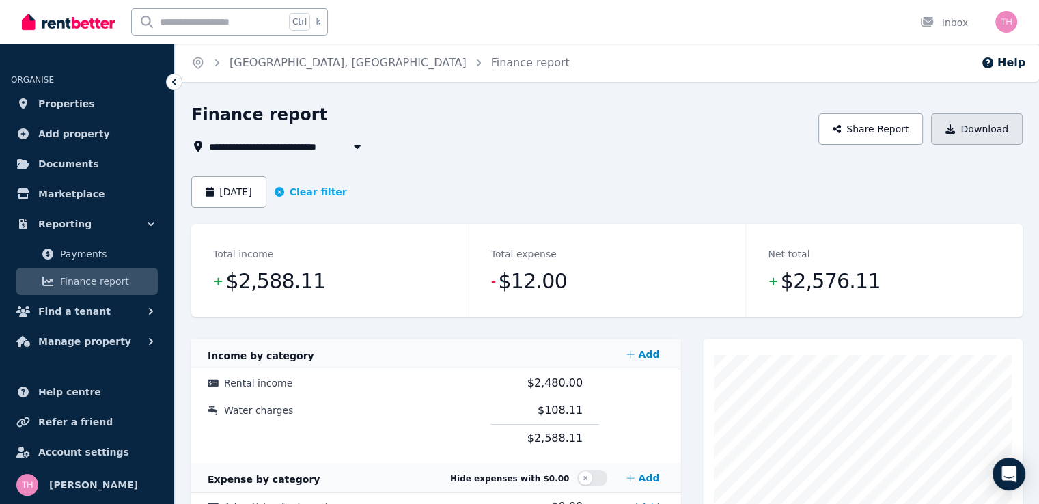
click at [994, 132] on button "Download" at bounding box center [977, 128] width 92 height 31
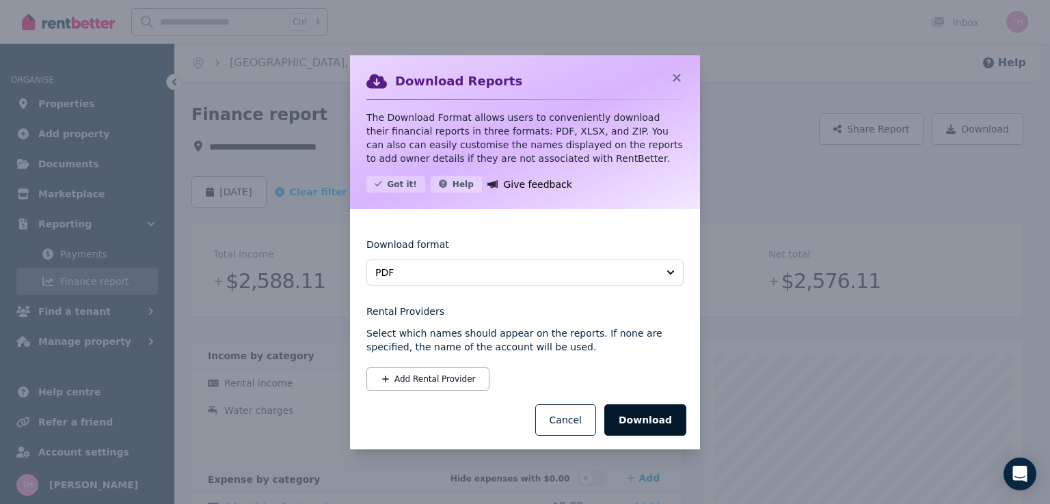
click at [662, 413] on button "Download" at bounding box center [645, 420] width 82 height 31
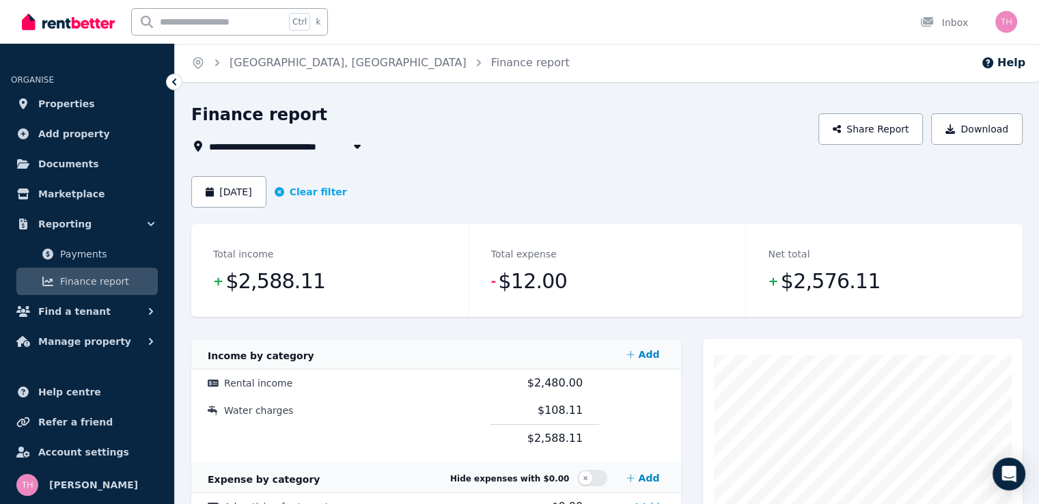
click at [351, 143] on icon "button" at bounding box center [358, 146] width 14 height 11
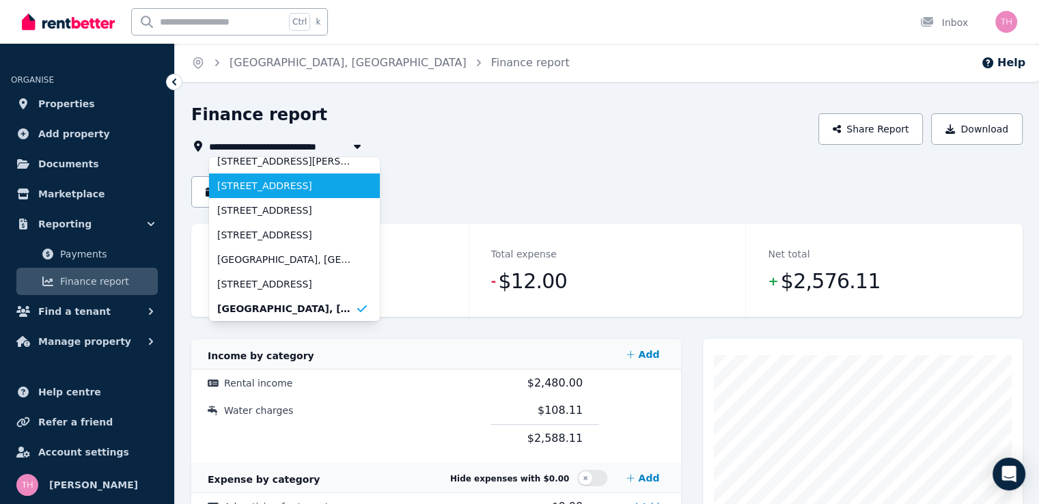
scroll to position [251, 0]
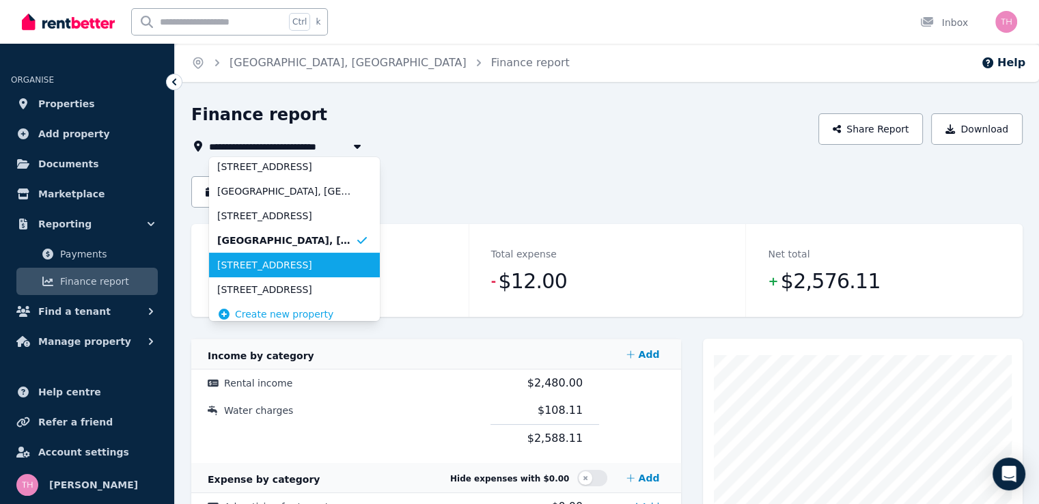
click at [312, 271] on span "[STREET_ADDRESS]" at bounding box center [286, 265] width 138 height 14
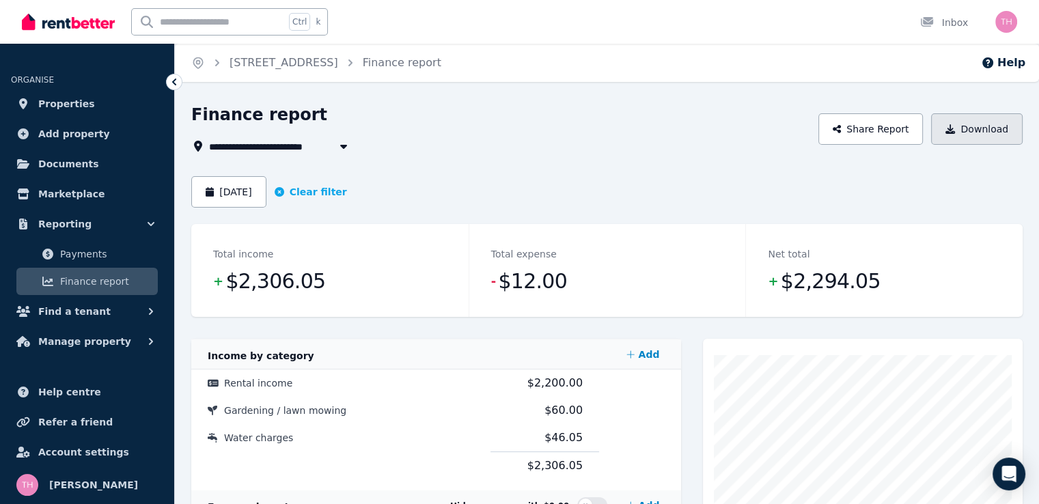
click at [990, 128] on button "Download" at bounding box center [977, 128] width 92 height 31
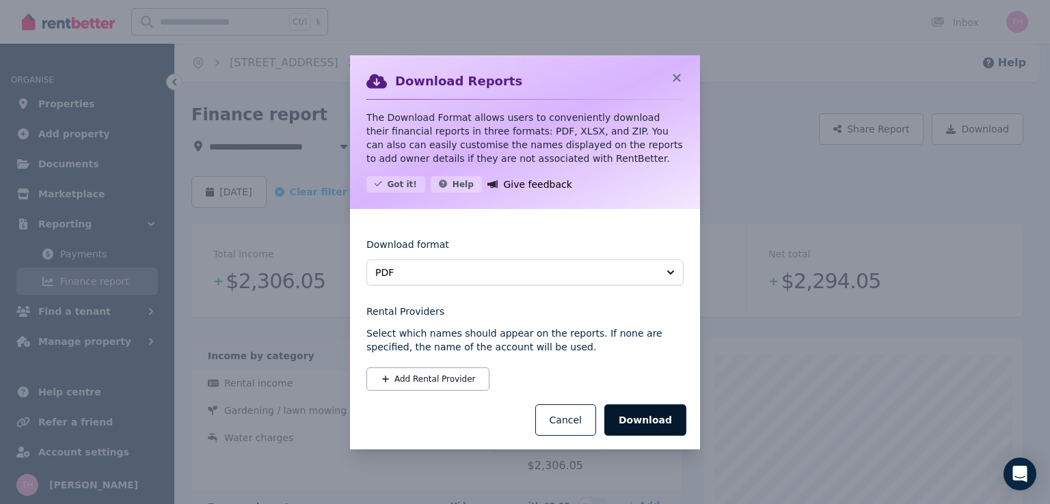
click at [665, 424] on button "Download" at bounding box center [645, 420] width 82 height 31
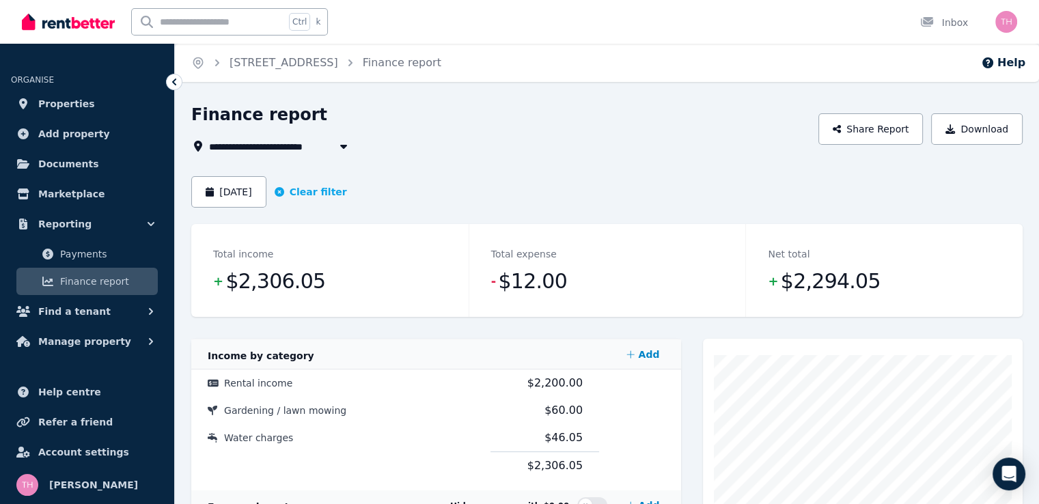
click at [344, 150] on icon "button" at bounding box center [344, 146] width 14 height 11
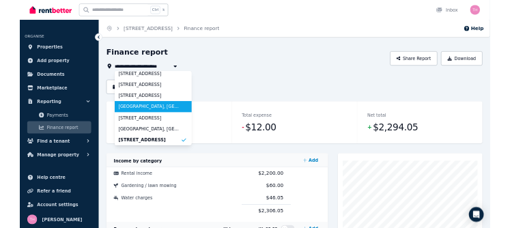
scroll to position [260, 0]
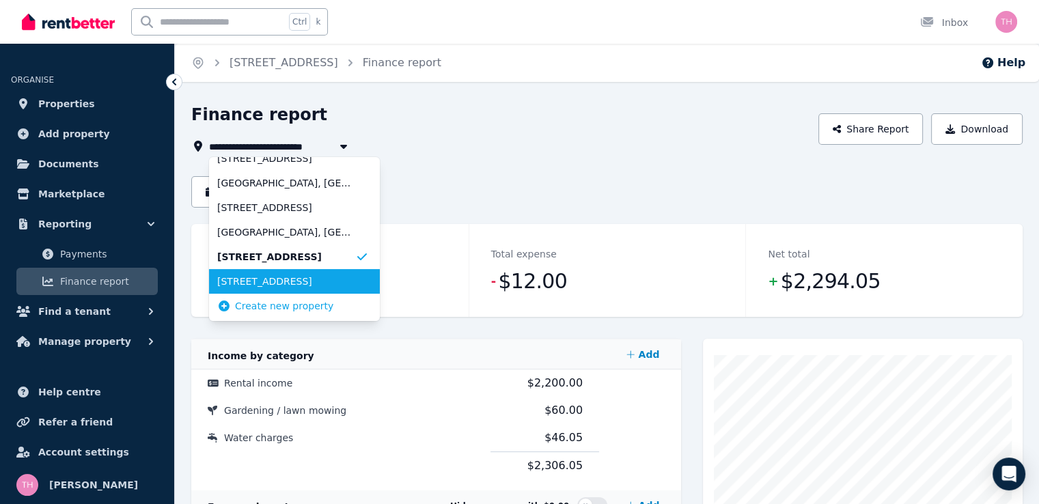
click at [321, 280] on span "[STREET_ADDRESS]" at bounding box center [286, 282] width 138 height 14
type input "**********"
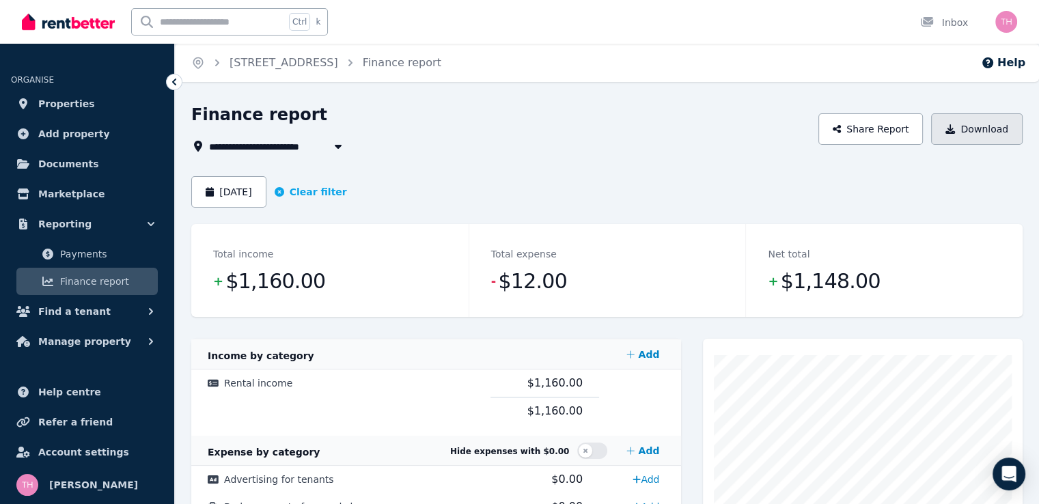
click at [990, 127] on button "Download" at bounding box center [977, 128] width 92 height 31
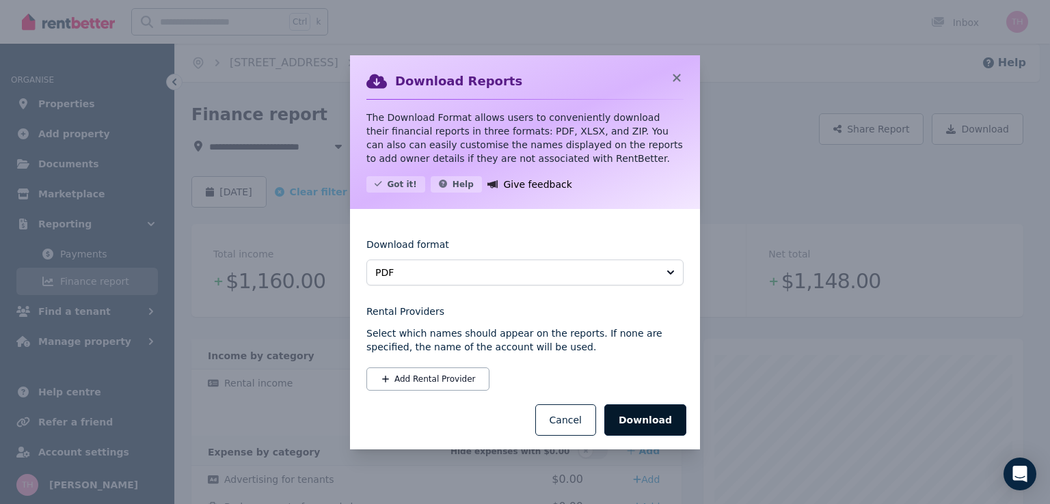
click at [643, 422] on button "Download" at bounding box center [645, 420] width 82 height 31
